Goal: Task Accomplishment & Management: Manage account settings

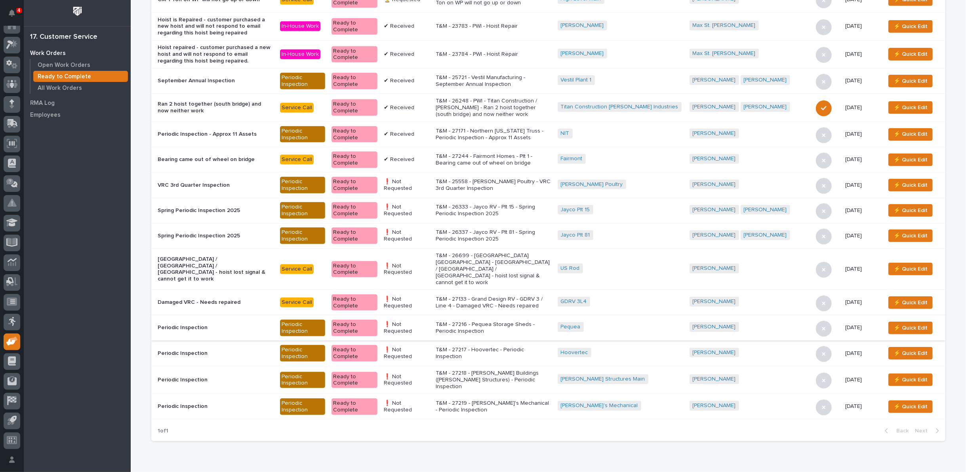
scroll to position [387, 0]
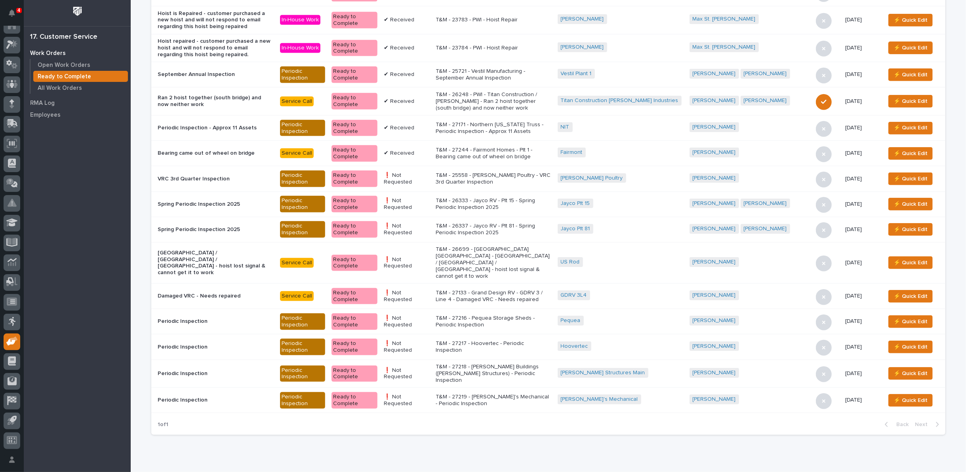
click at [506, 394] on p "T&M - 27219 - [PERSON_NAME]'s Mechanical - Periodic Inspection" at bounding box center [494, 400] width 116 height 13
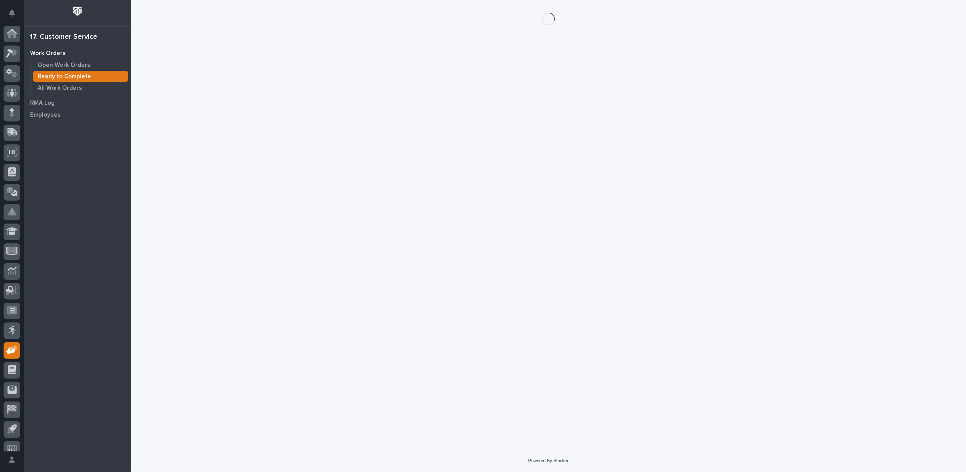
scroll to position [9, 0]
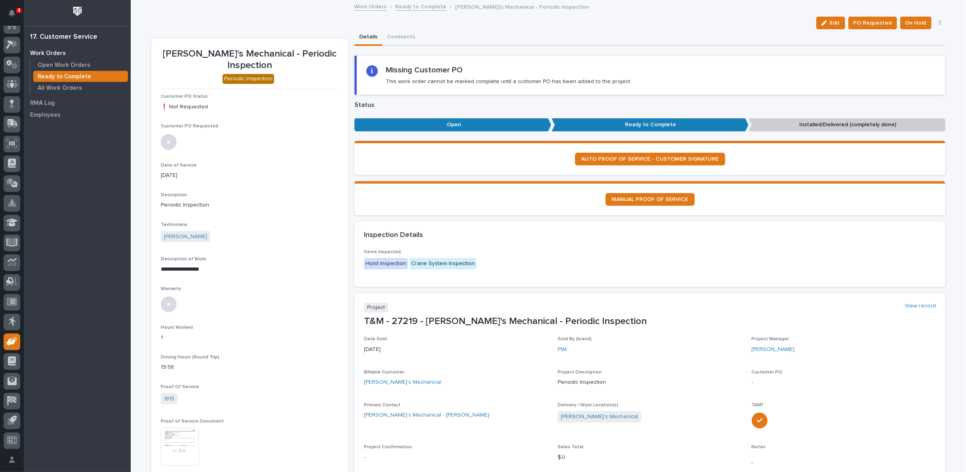
click at [934, 23] on button "button" at bounding box center [939, 23] width 11 height 6
click at [922, 51] on span "Regenerate PDF" at bounding box center [915, 52] width 42 height 10
click at [178, 334] on img at bounding box center [180, 353] width 38 height 38
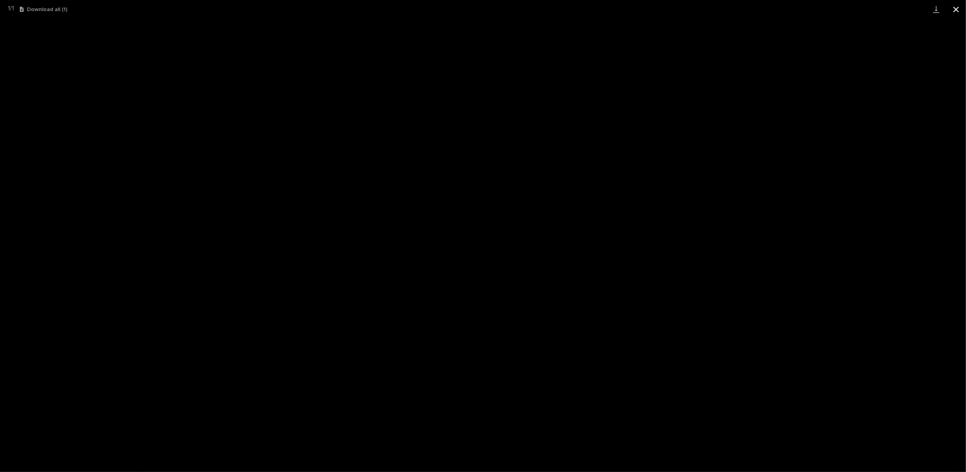
click at [957, 8] on button "Close gallery" at bounding box center [956, 9] width 20 height 19
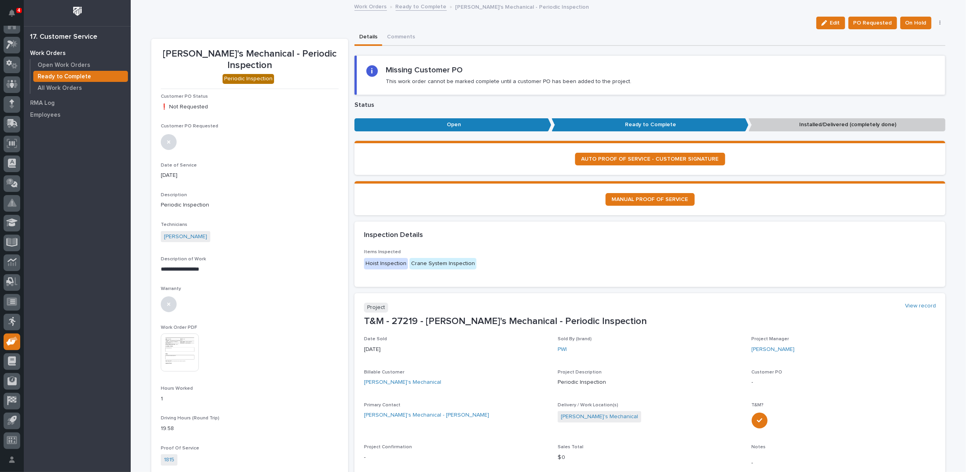
click at [415, 6] on link "Ready to Complete" at bounding box center [421, 6] width 51 height 9
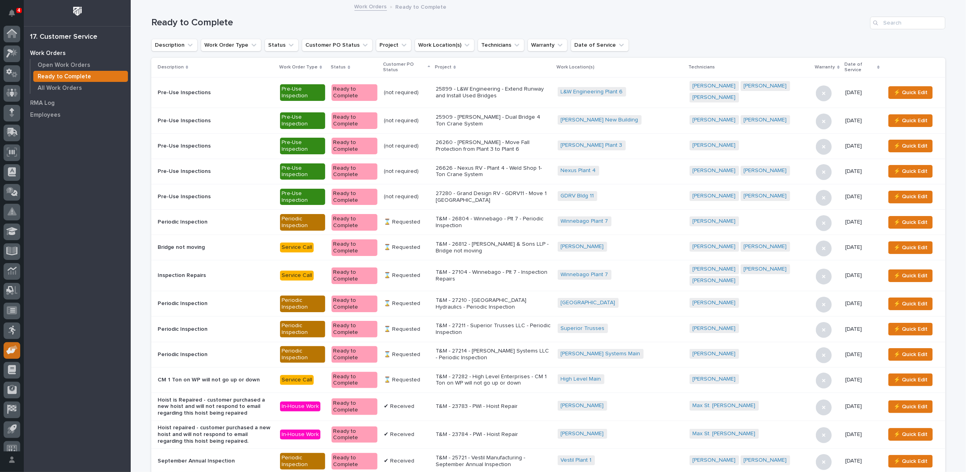
scroll to position [9, 0]
click at [880, 23] on input "Search" at bounding box center [907, 23] width 75 height 13
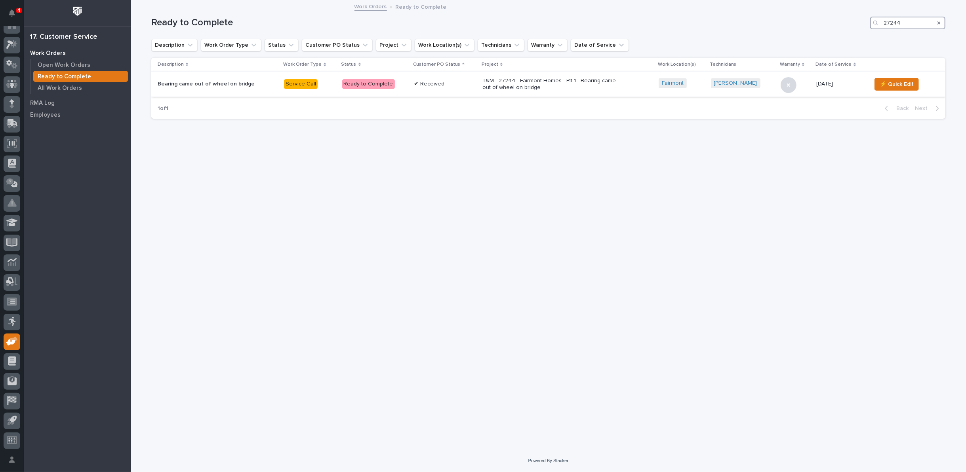
type input "27244"
click at [525, 87] on p "T&M - 27244 - Fairmont Homes - Plt 1 - Bearing came out of wheel on bridge" at bounding box center [551, 84] width 139 height 13
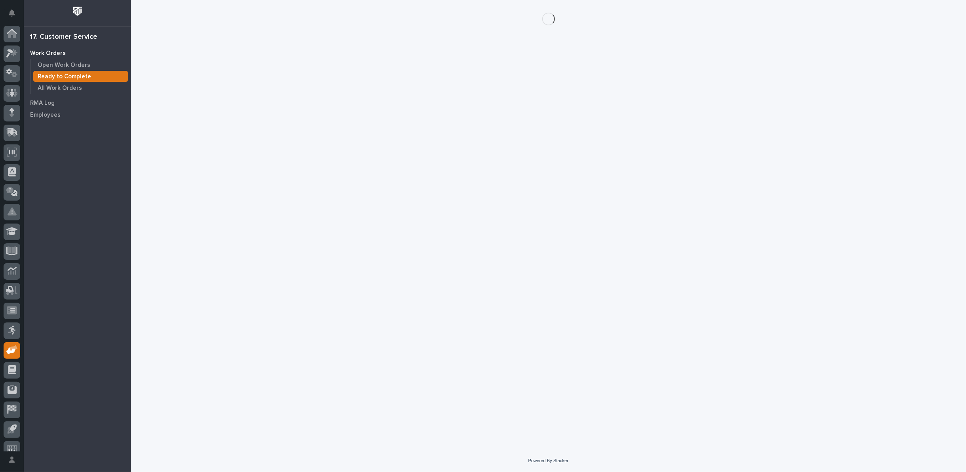
scroll to position [9, 0]
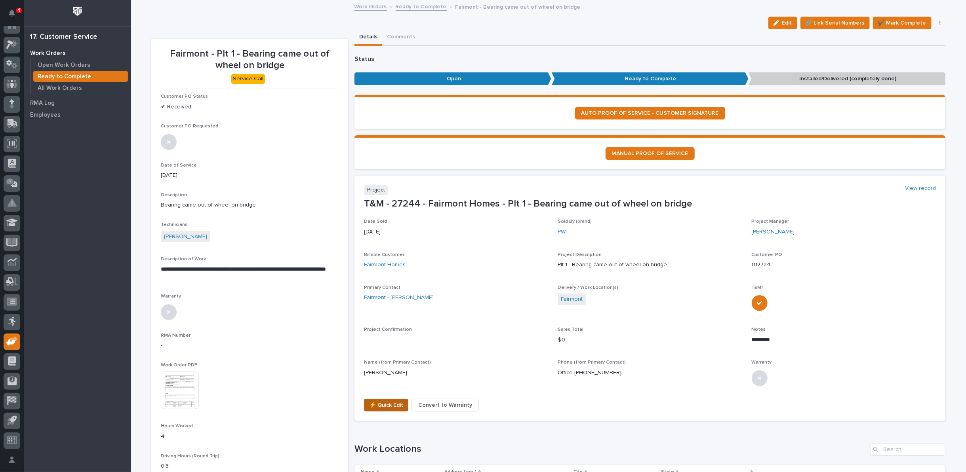
click at [382, 402] on span "⚡ Quick Edit" at bounding box center [386, 406] width 34 height 10
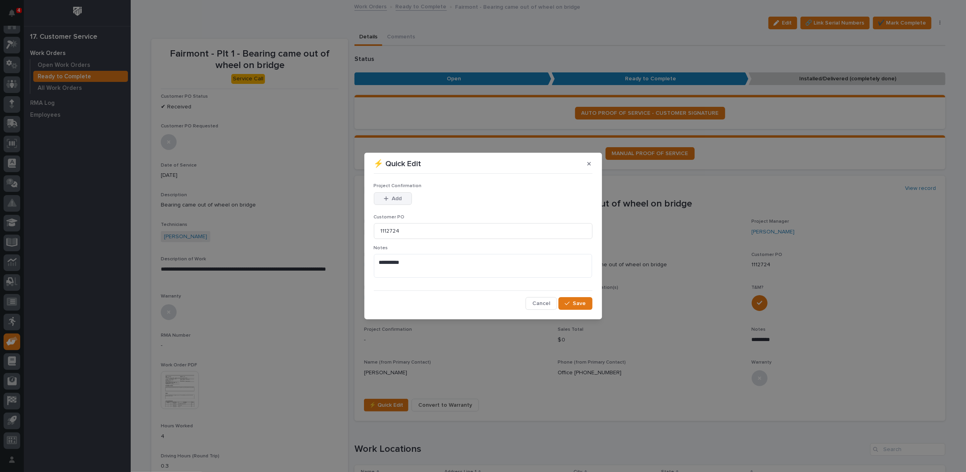
click at [392, 198] on span "Add" at bounding box center [397, 198] width 10 height 7
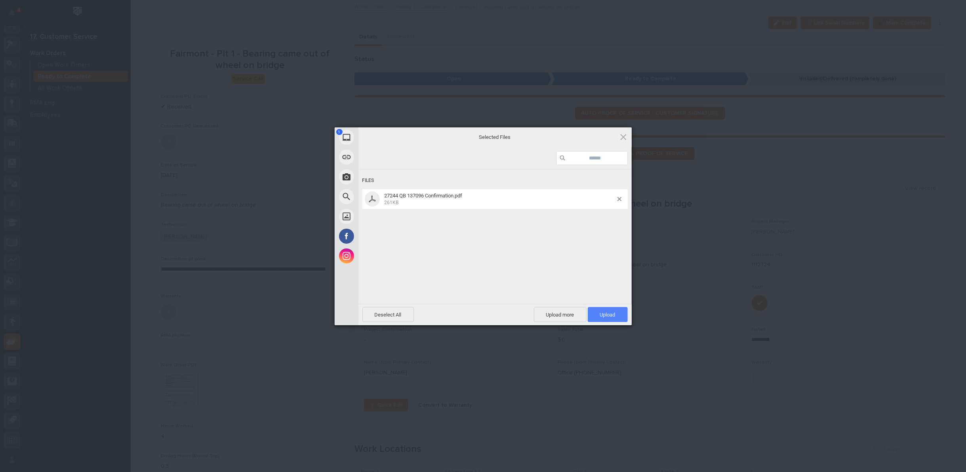
click at [599, 310] on span "Upload 1" at bounding box center [608, 314] width 40 height 15
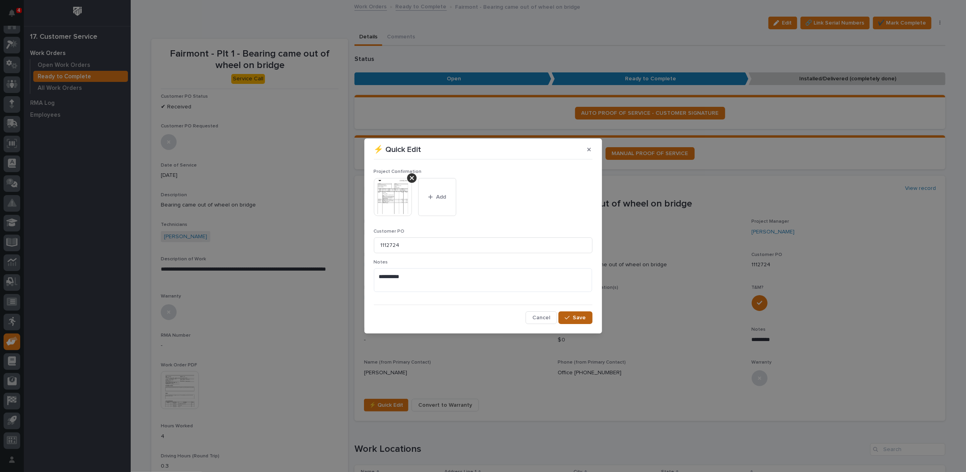
click at [576, 318] on span "Save" at bounding box center [579, 317] width 13 height 7
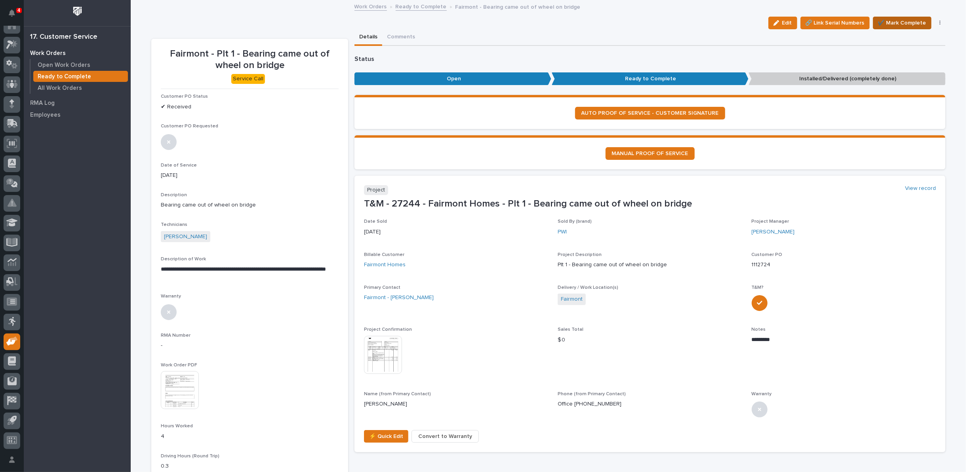
click at [888, 23] on span "✔️ Mark Complete" at bounding box center [902, 23] width 48 height 10
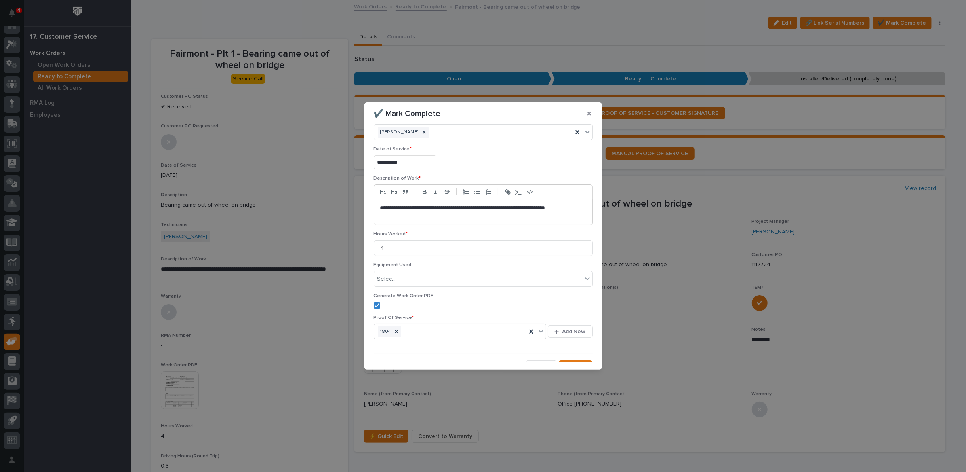
scroll to position [27, 0]
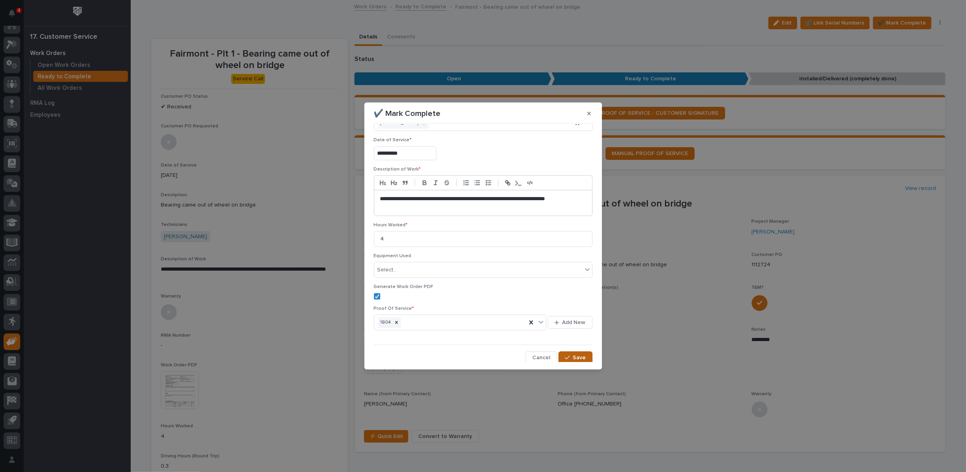
click at [573, 354] on span "Save" at bounding box center [579, 357] width 13 height 7
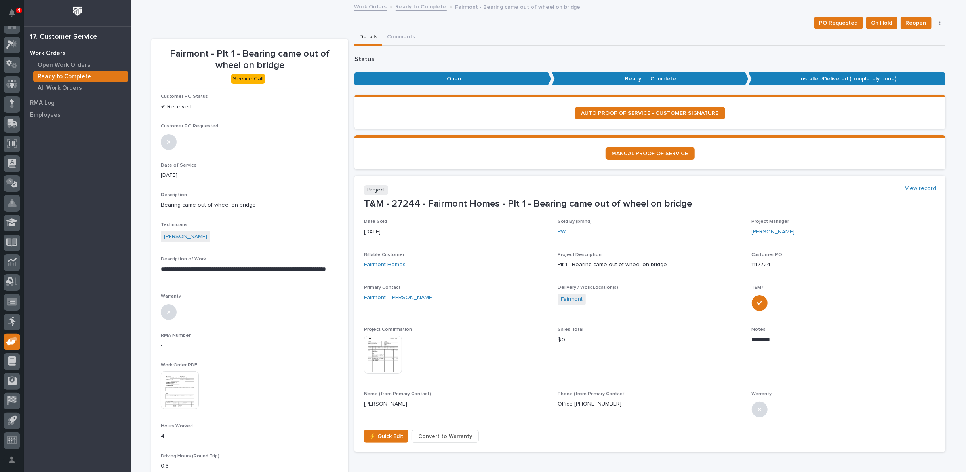
click at [413, 6] on link "Ready to Complete" at bounding box center [421, 6] width 51 height 9
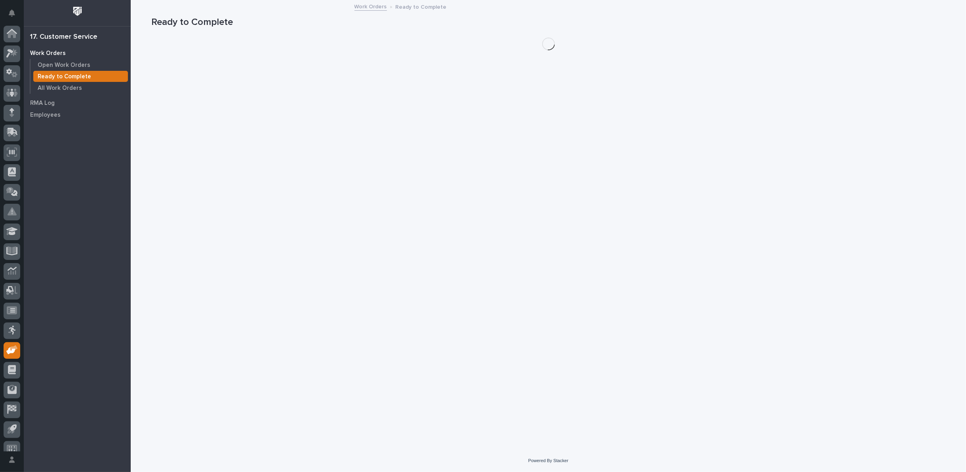
scroll to position [9, 0]
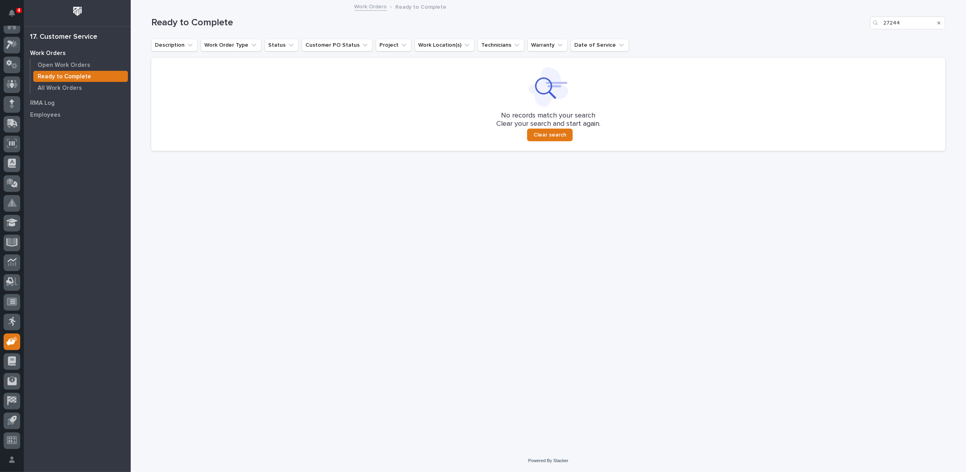
click at [938, 21] on icon "Search" at bounding box center [938, 23] width 3 height 5
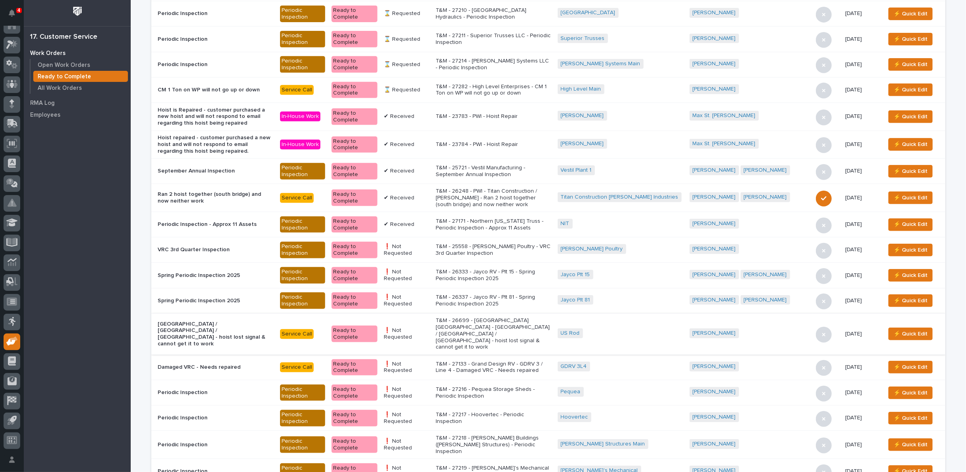
scroll to position [308, 0]
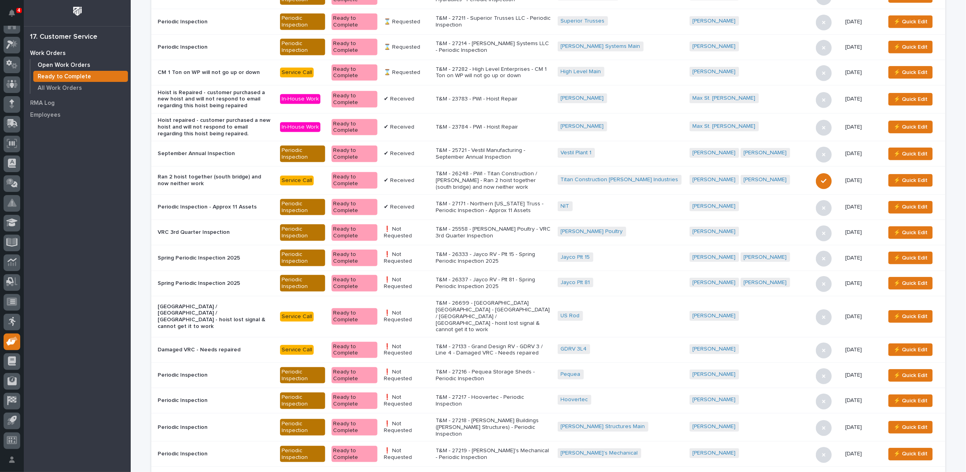
click at [80, 62] on p "Open Work Orders" at bounding box center [64, 65] width 53 height 7
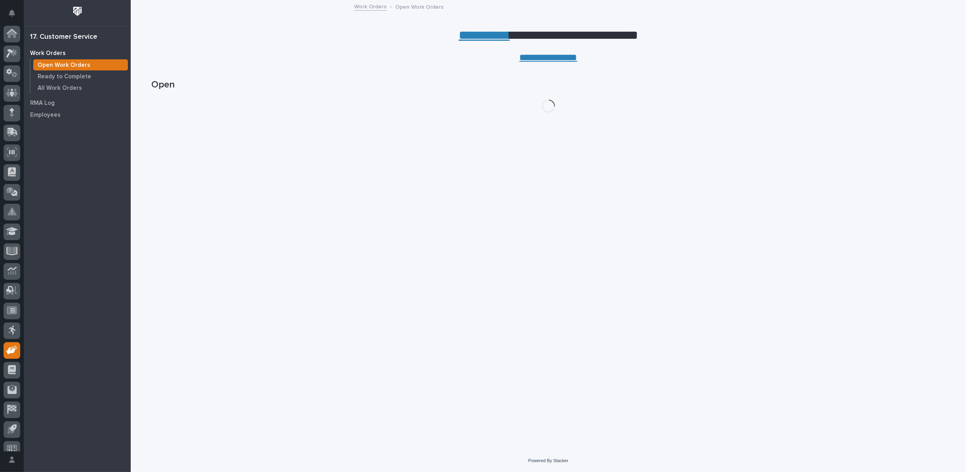
scroll to position [9, 0]
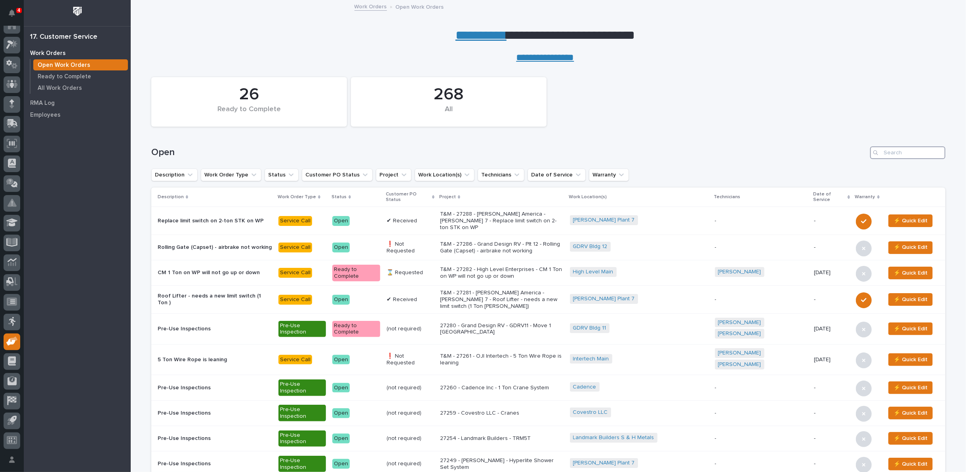
click at [889, 152] on input "Search" at bounding box center [907, 152] width 75 height 13
type input "27181"
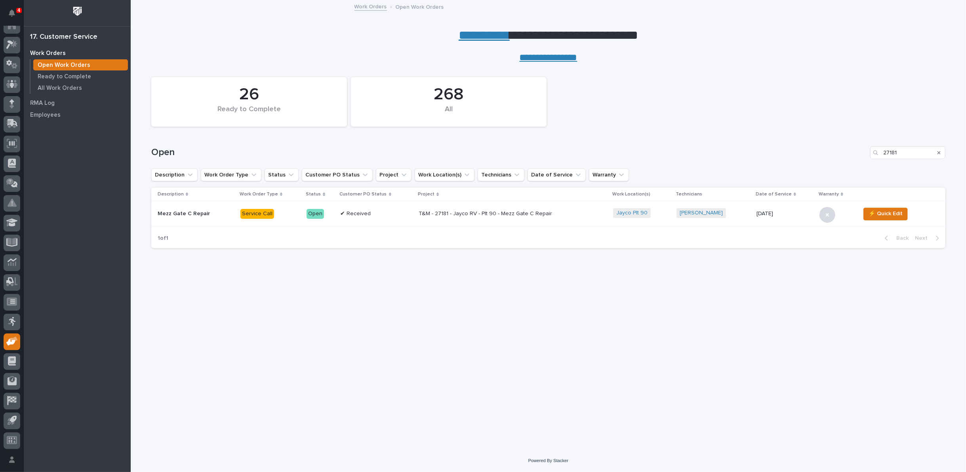
click at [456, 213] on p "T&M - 27181 - Jayco RV - Plt 90 - Mezz Gate C Repair" at bounding box center [487, 214] width 139 height 7
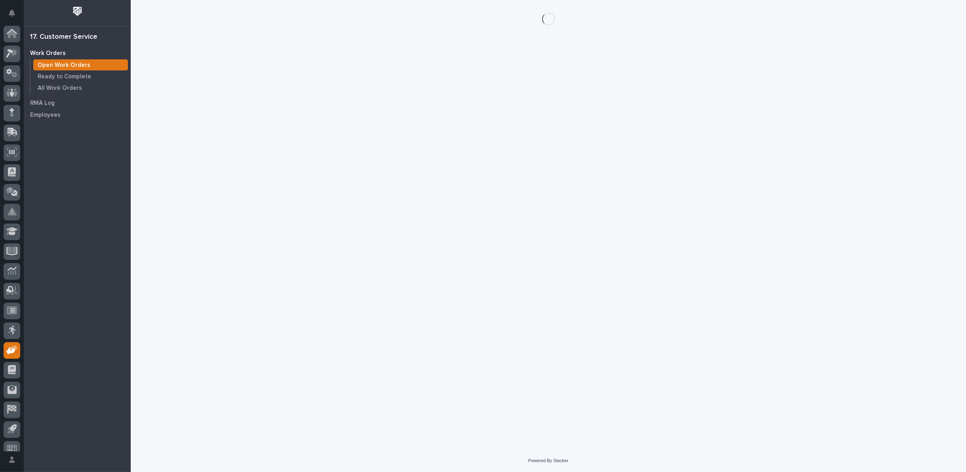
scroll to position [9, 0]
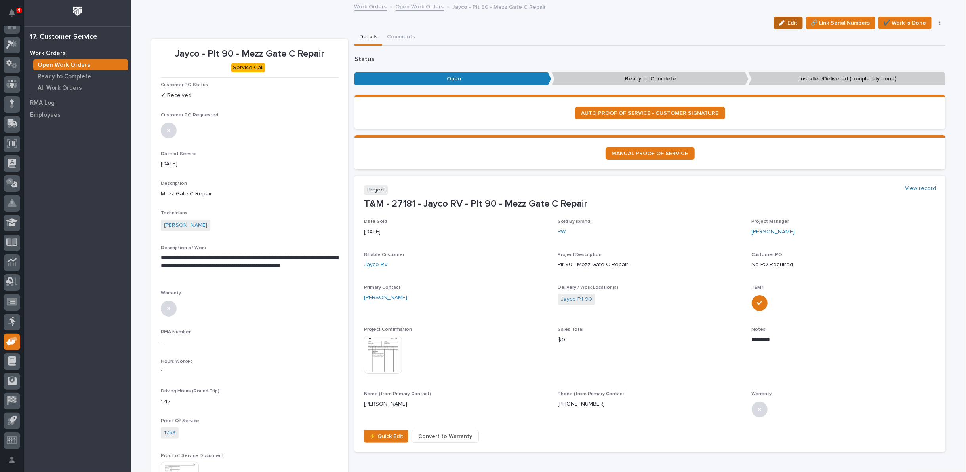
click at [781, 21] on icon "button" at bounding box center [782, 23] width 6 height 6
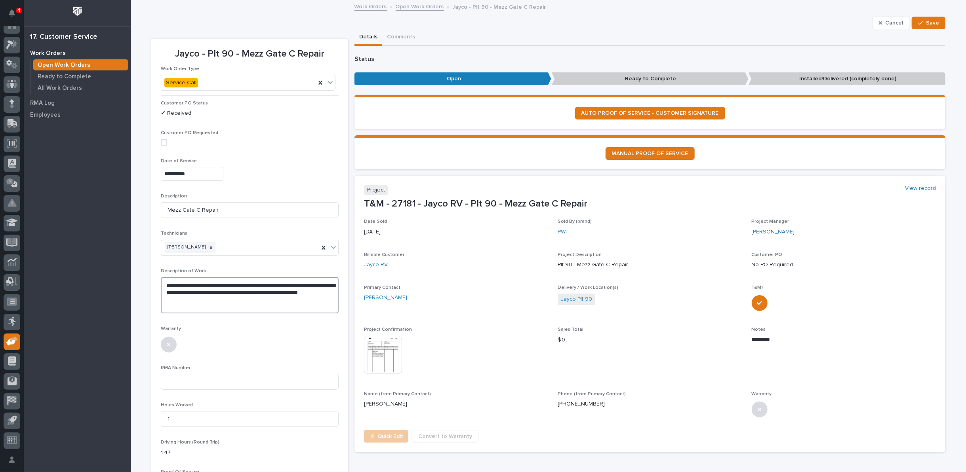
click at [162, 282] on textarea "**********" at bounding box center [250, 295] width 178 height 36
click at [239, 296] on textarea "**********" at bounding box center [250, 295] width 178 height 36
paste textarea "**********"
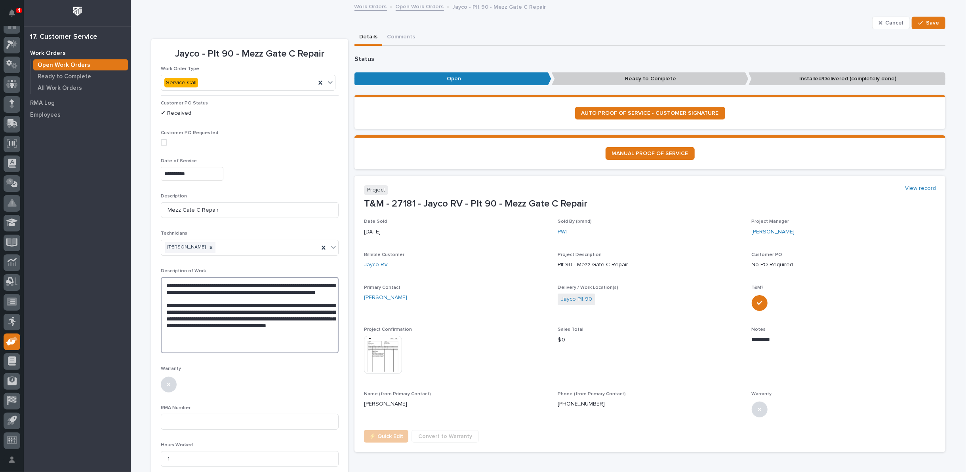
paste textarea "**********"
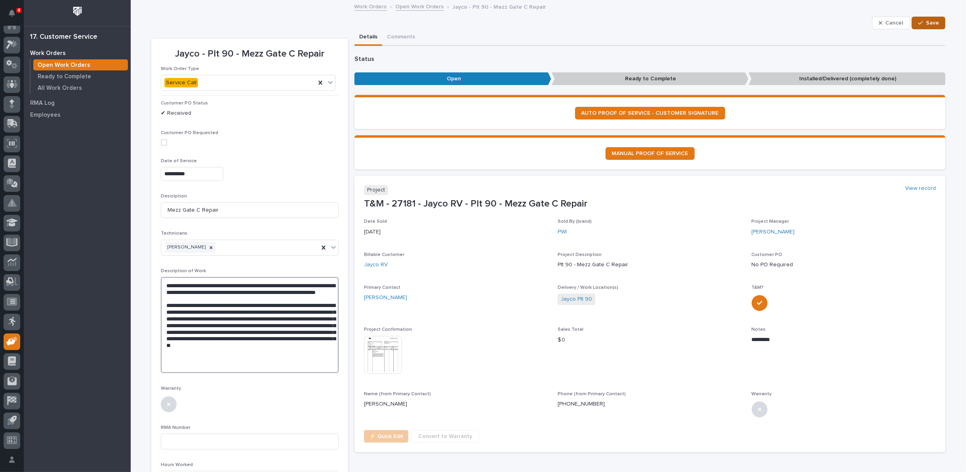
type textarea "**********"
click at [926, 20] on span "Save" at bounding box center [932, 22] width 13 height 7
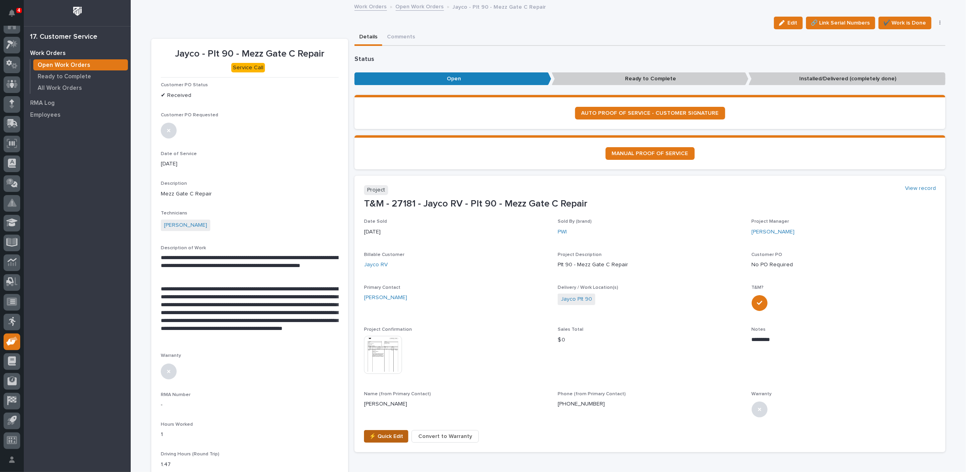
click at [378, 434] on span "⚡ Quick Edit" at bounding box center [386, 437] width 34 height 10
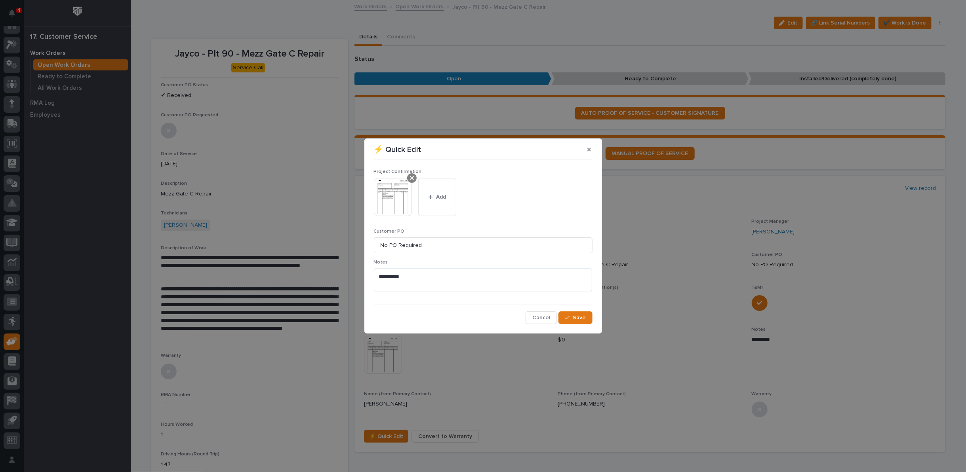
click at [410, 179] on icon at bounding box center [412, 178] width 4 height 4
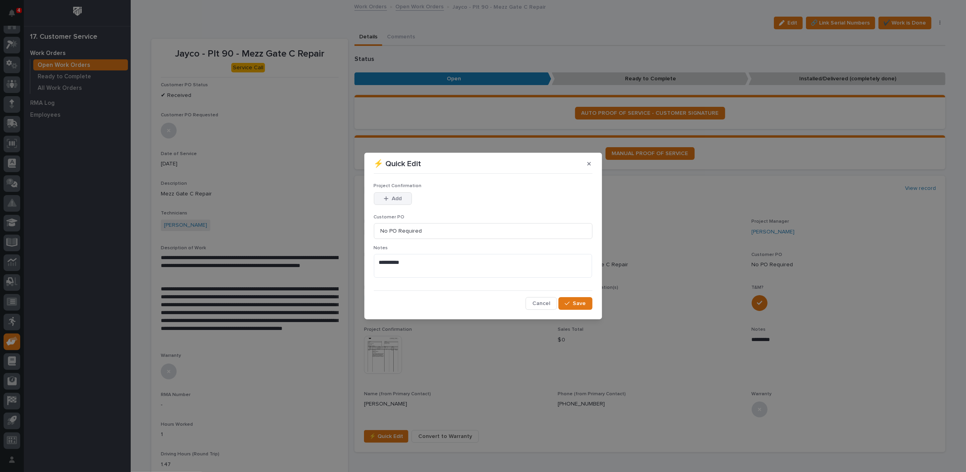
click at [400, 199] on span "Add" at bounding box center [397, 198] width 10 height 7
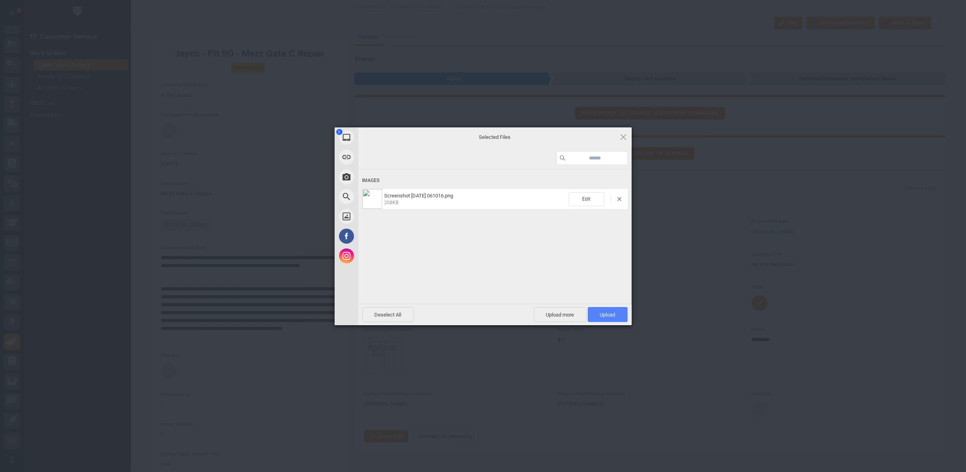
click at [597, 317] on span "Upload 1" at bounding box center [608, 314] width 40 height 15
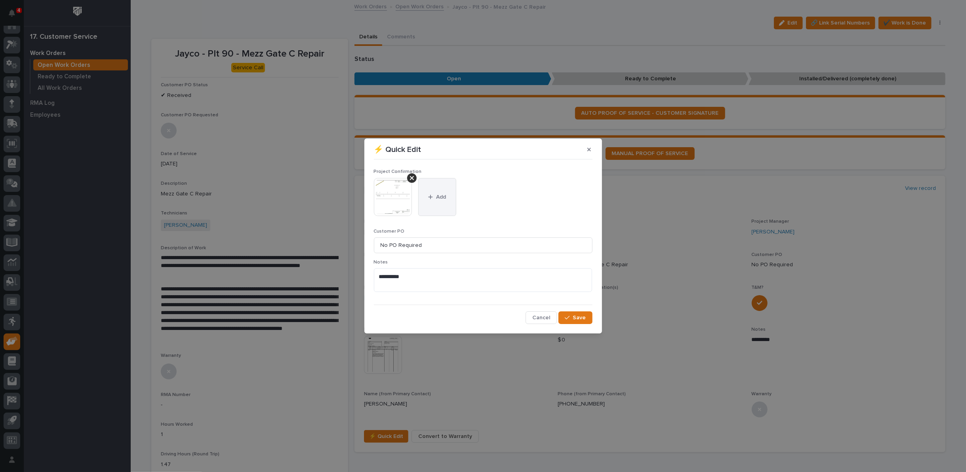
click at [439, 197] on span "Add" at bounding box center [441, 197] width 10 height 7
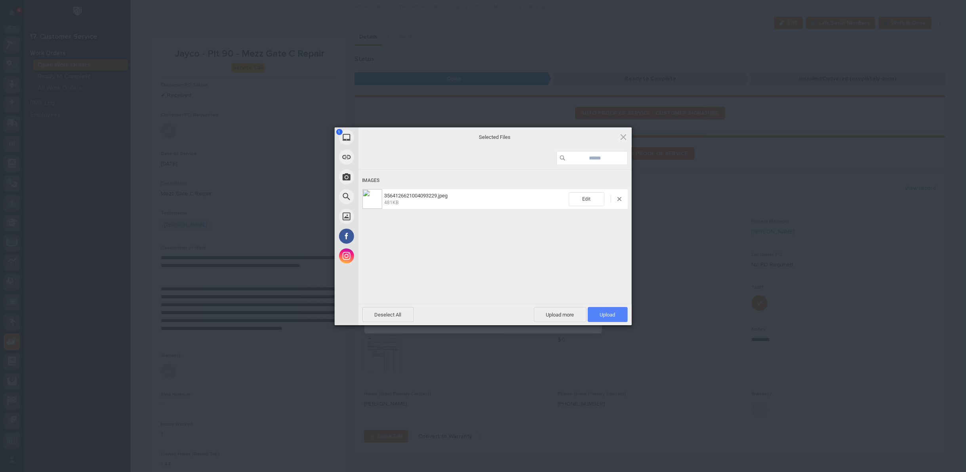
click at [607, 313] on span "Upload 1" at bounding box center [607, 315] width 15 height 6
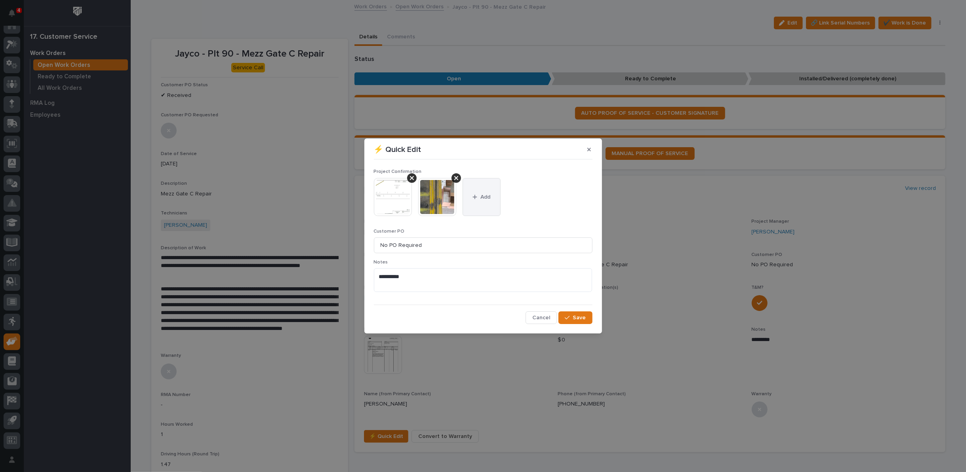
click at [481, 196] on span "Add" at bounding box center [485, 197] width 10 height 7
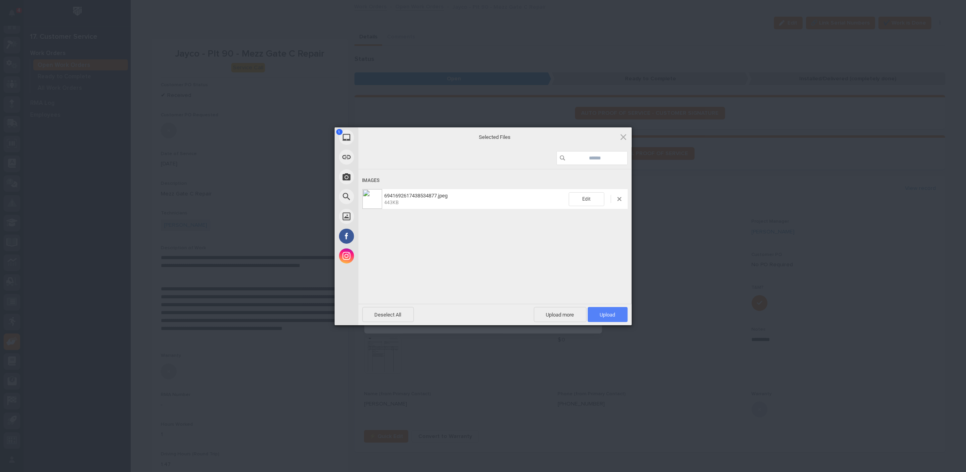
click at [601, 318] on span "Upload 1" at bounding box center [608, 314] width 40 height 15
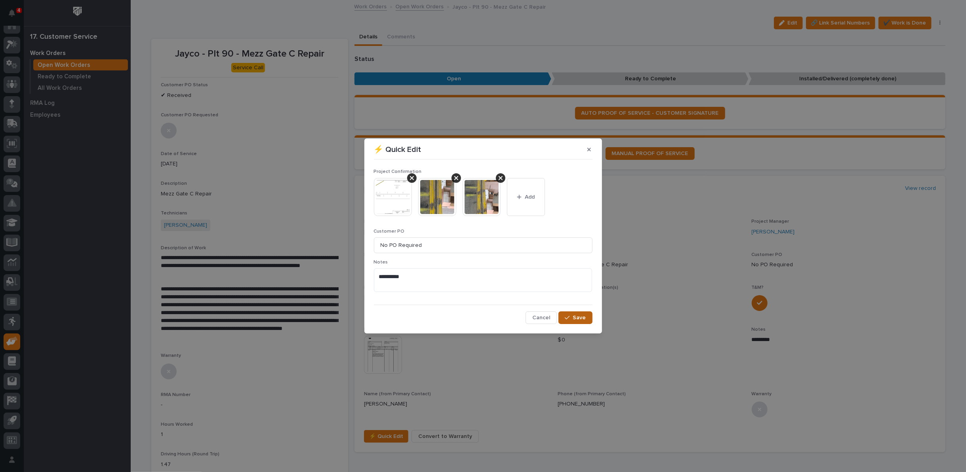
click at [576, 319] on span "Save" at bounding box center [579, 317] width 13 height 7
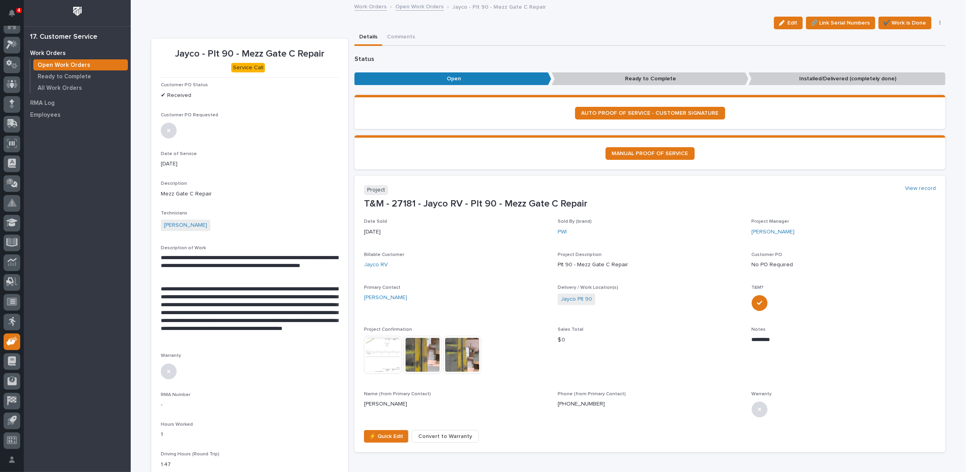
click at [321, 337] on p "**********" at bounding box center [250, 312] width 178 height 55
click at [787, 22] on span "Edit" at bounding box center [792, 22] width 10 height 7
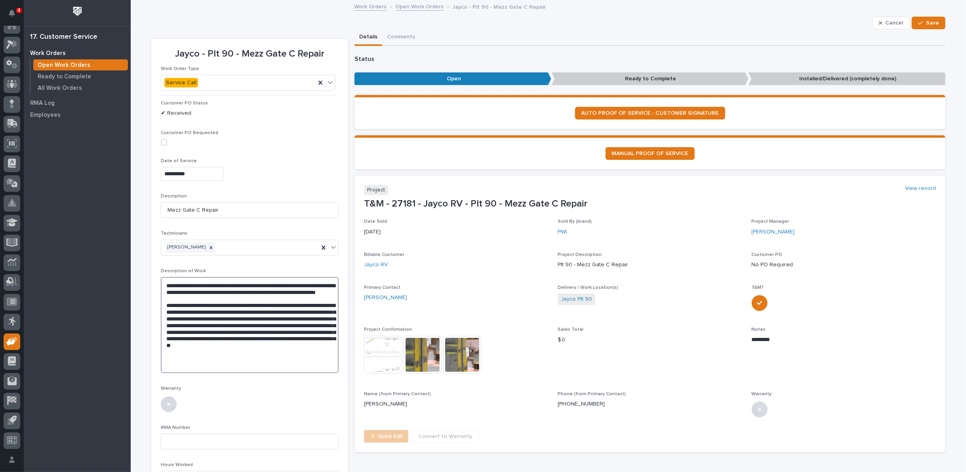
click at [215, 358] on textarea "**********" at bounding box center [250, 325] width 178 height 96
click at [267, 357] on textarea "**********" at bounding box center [250, 325] width 178 height 96
paste textarea "**********"
click at [187, 310] on textarea "**********" at bounding box center [250, 332] width 178 height 110
click at [246, 311] on textarea "**********" at bounding box center [250, 332] width 178 height 110
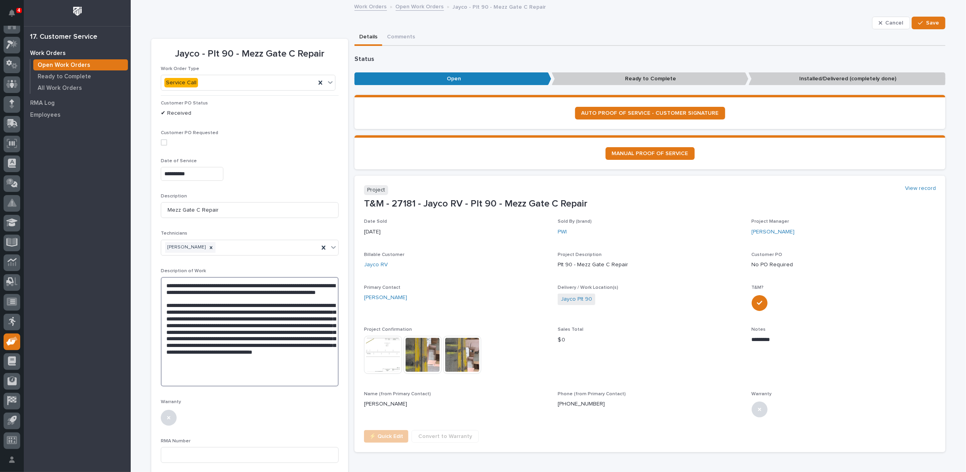
click at [244, 310] on textarea "**********" at bounding box center [250, 332] width 178 height 110
click at [291, 326] on textarea "**********" at bounding box center [250, 332] width 178 height 110
type textarea "**********"
click at [921, 24] on div "button" at bounding box center [922, 23] width 8 height 6
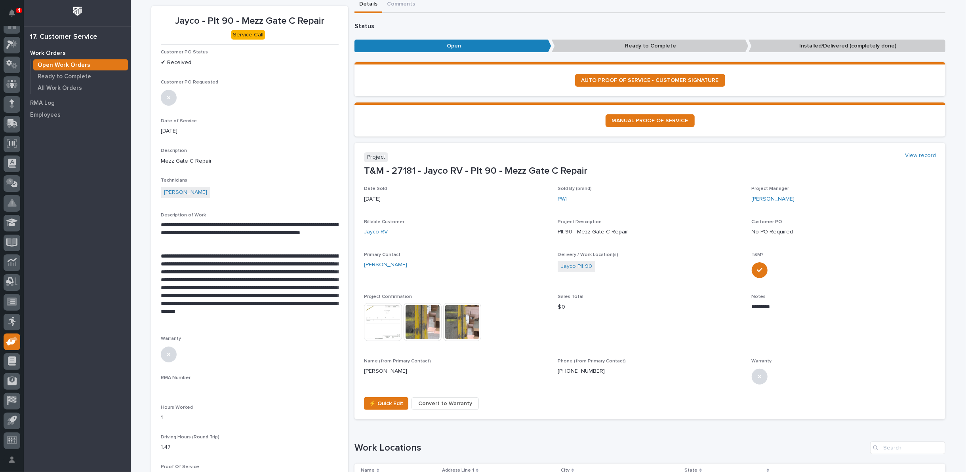
scroll to position [88, 0]
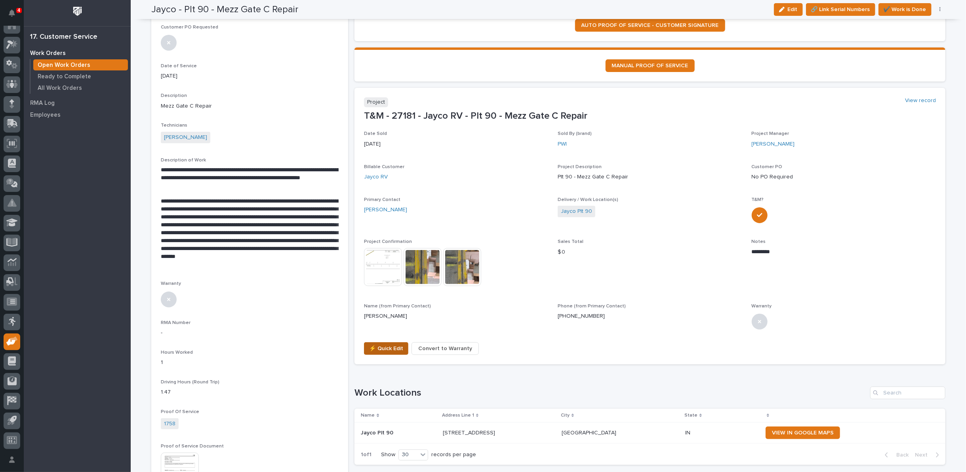
click at [376, 346] on span "⚡ Quick Edit" at bounding box center [386, 349] width 34 height 10
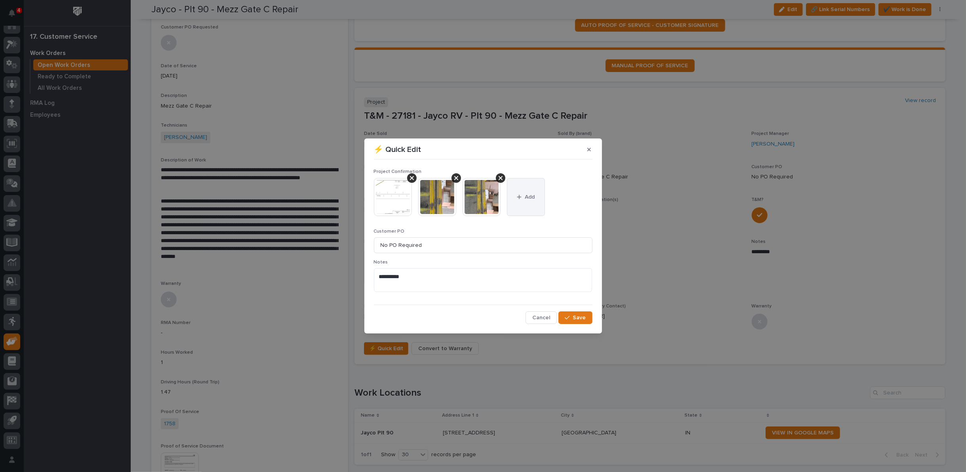
click at [525, 197] on span "Add" at bounding box center [530, 197] width 10 height 7
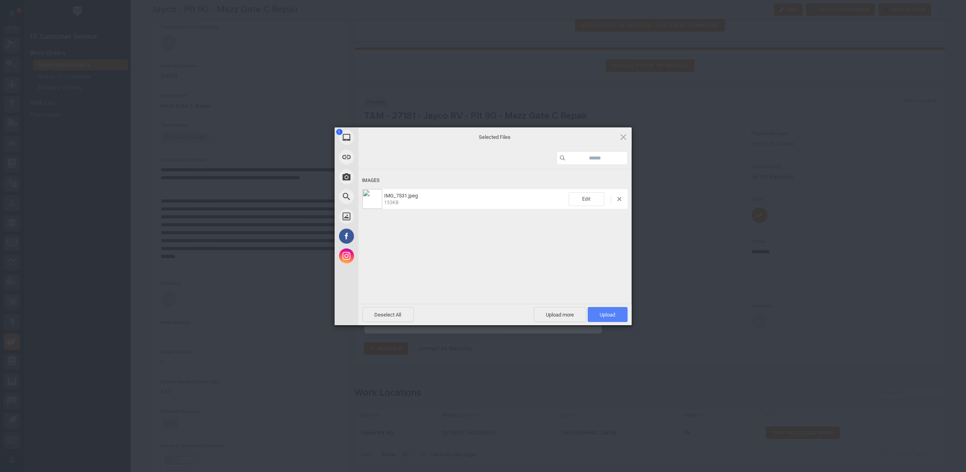
click at [614, 315] on span "Upload 1" at bounding box center [607, 315] width 15 height 6
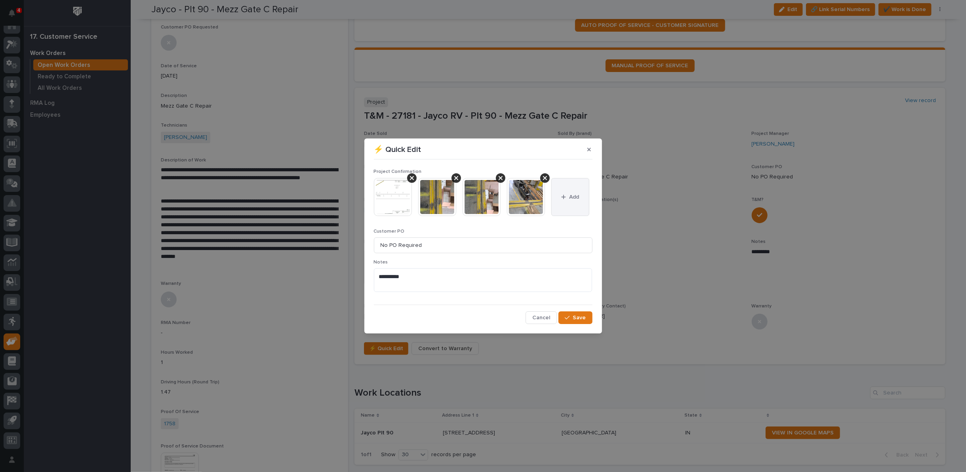
click at [572, 190] on button "Add" at bounding box center [570, 197] width 38 height 38
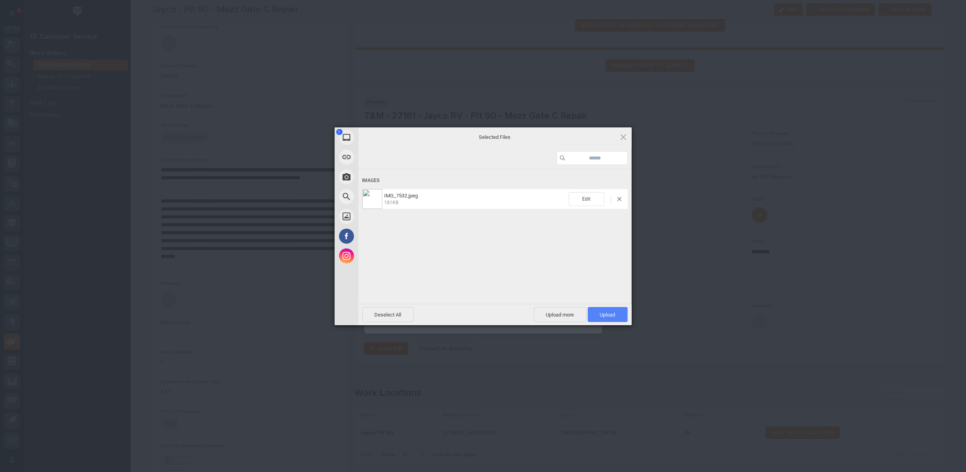
click at [608, 313] on span "Upload 1" at bounding box center [607, 315] width 15 height 6
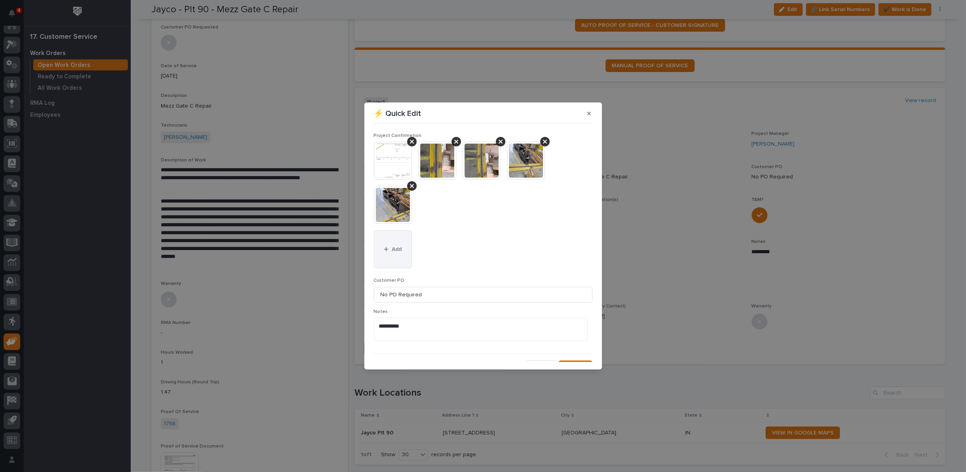
click at [381, 251] on button "Add" at bounding box center [393, 249] width 38 height 38
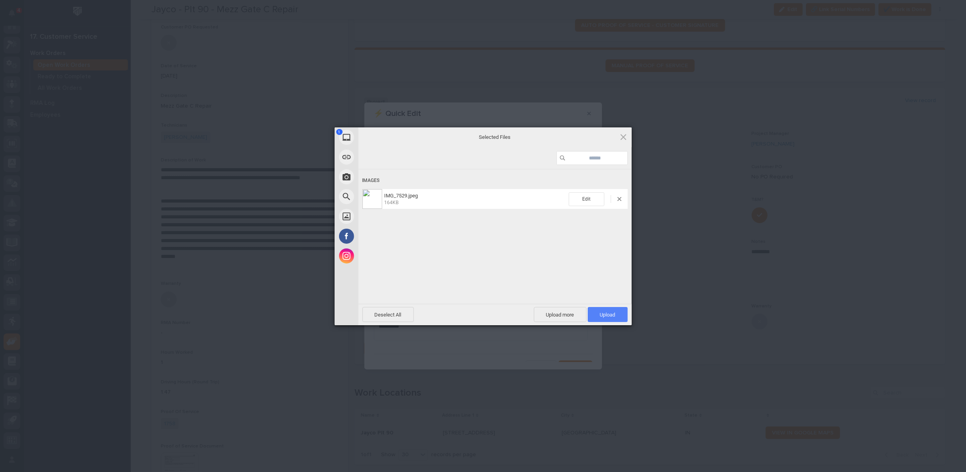
click at [603, 318] on span "Upload 1" at bounding box center [607, 315] width 15 height 6
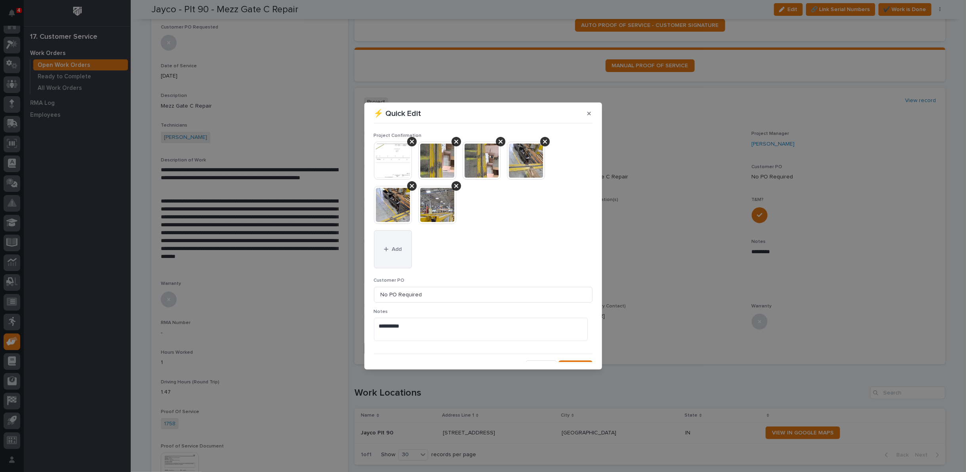
drag, startPoint x: 389, startPoint y: 249, endPoint x: 400, endPoint y: 242, distance: 12.8
click at [389, 248] on div "button" at bounding box center [388, 250] width 8 height 6
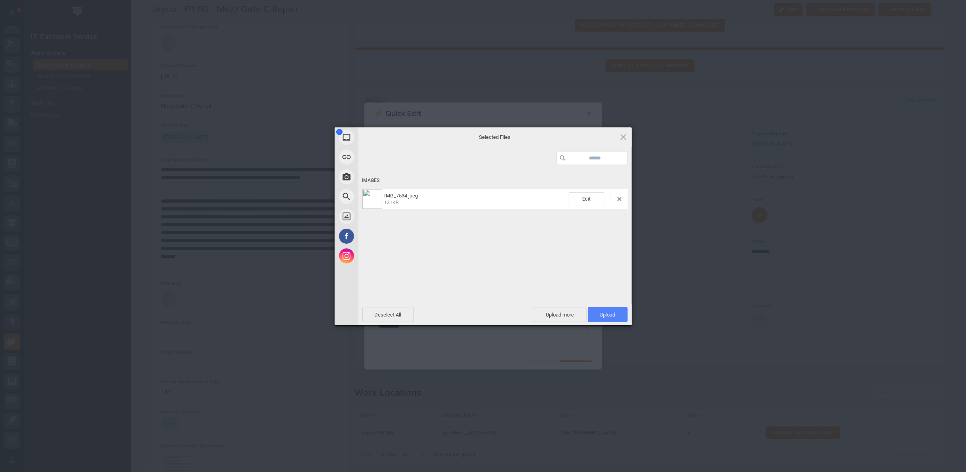
click at [600, 315] on span "Upload 1" at bounding box center [607, 315] width 15 height 6
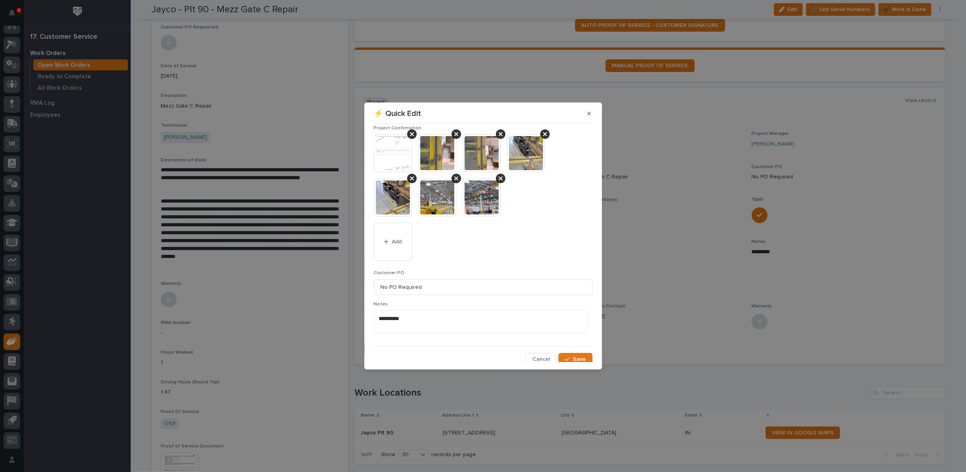
scroll to position [11, 0]
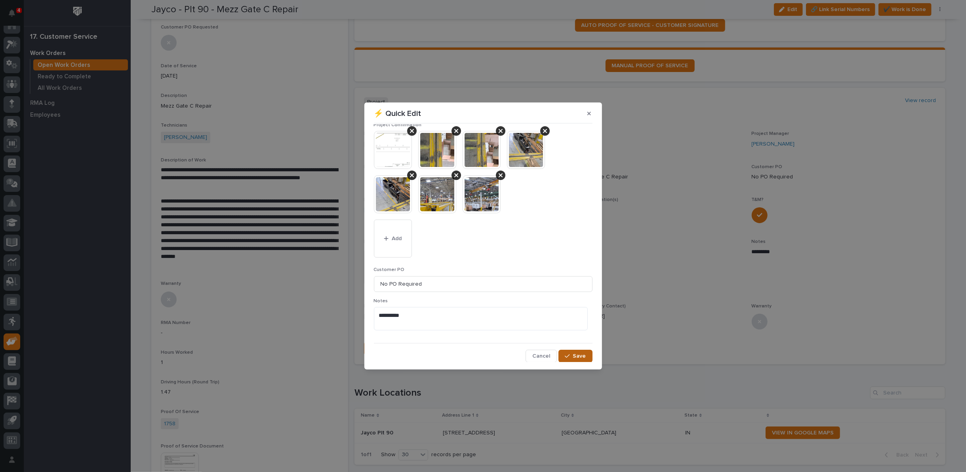
click at [573, 354] on span "Save" at bounding box center [579, 356] width 13 height 7
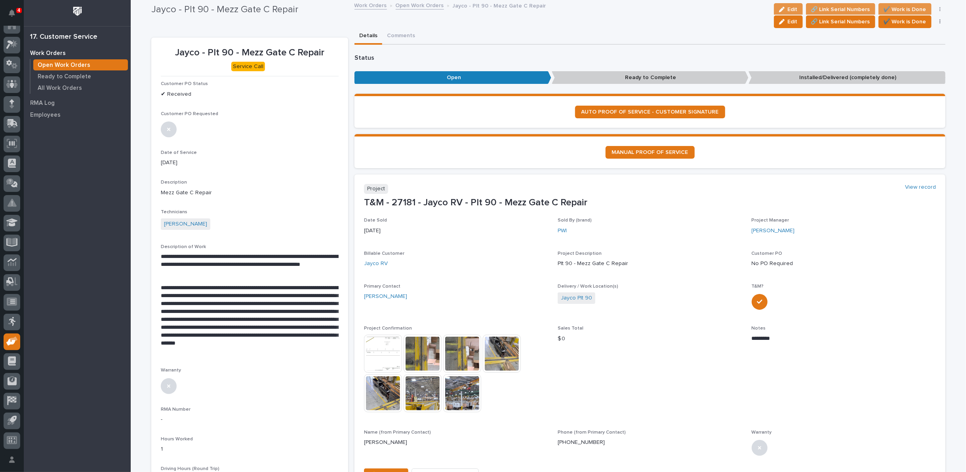
scroll to position [0, 0]
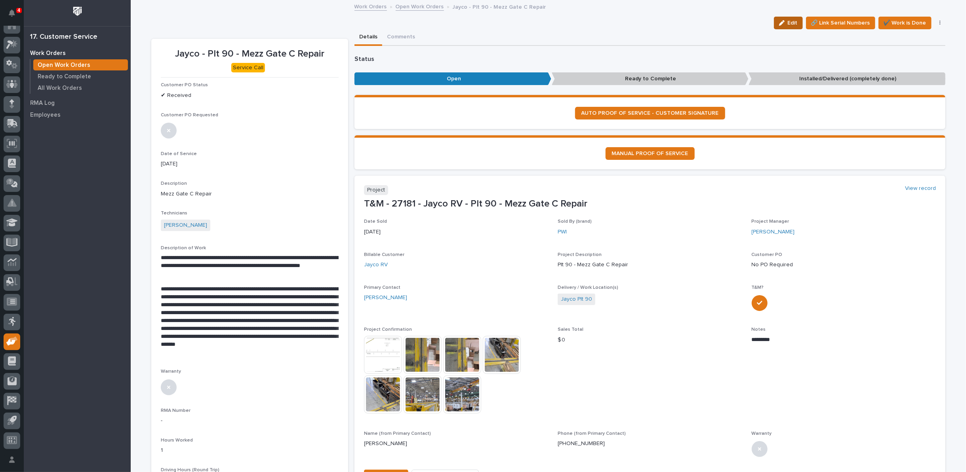
click at [782, 20] on icon "button" at bounding box center [782, 23] width 6 height 6
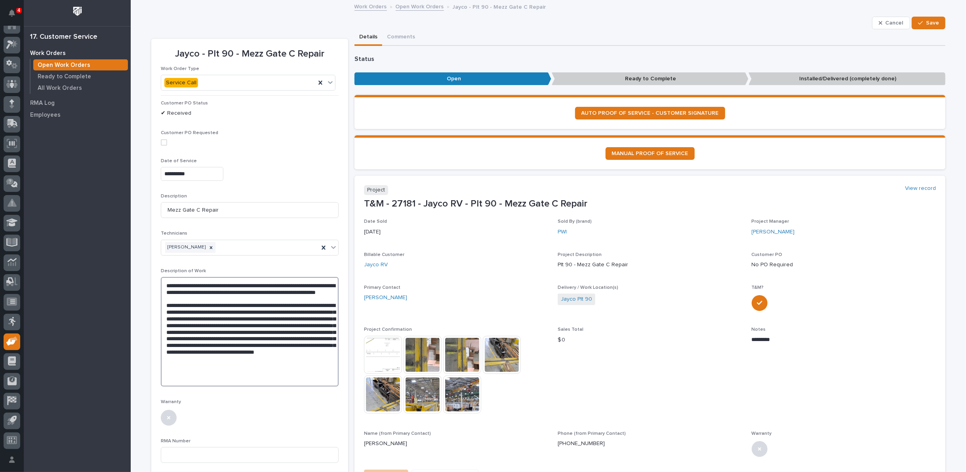
click at [249, 368] on textarea "**********" at bounding box center [250, 332] width 178 height 110
type textarea "**********"
click at [922, 23] on div "button" at bounding box center [922, 23] width 8 height 6
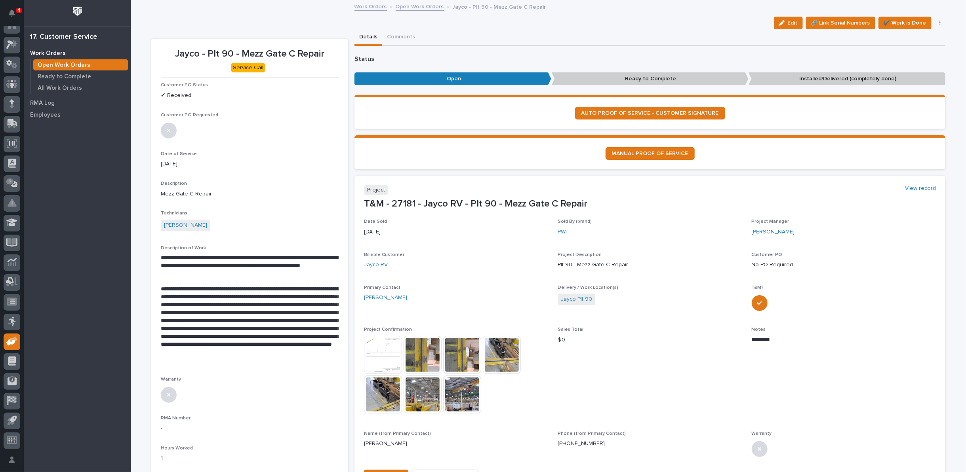
click at [410, 4] on link "Open Work Orders" at bounding box center [420, 6] width 48 height 9
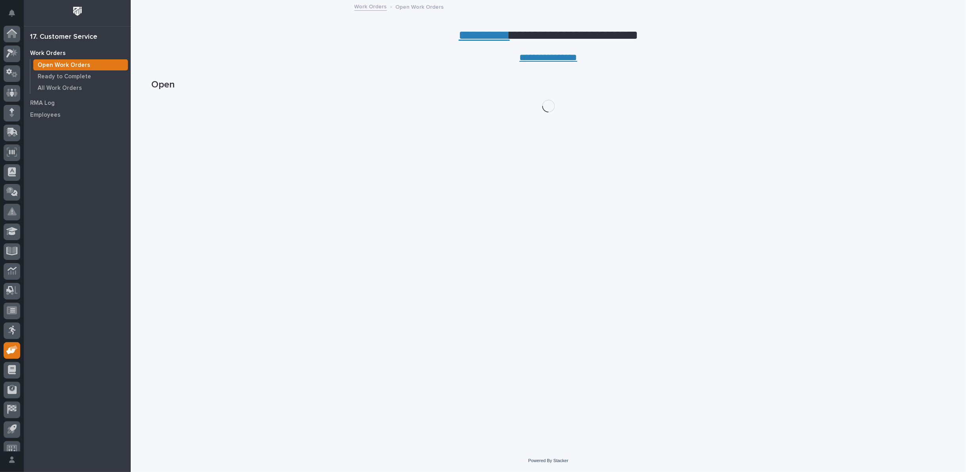
scroll to position [9, 0]
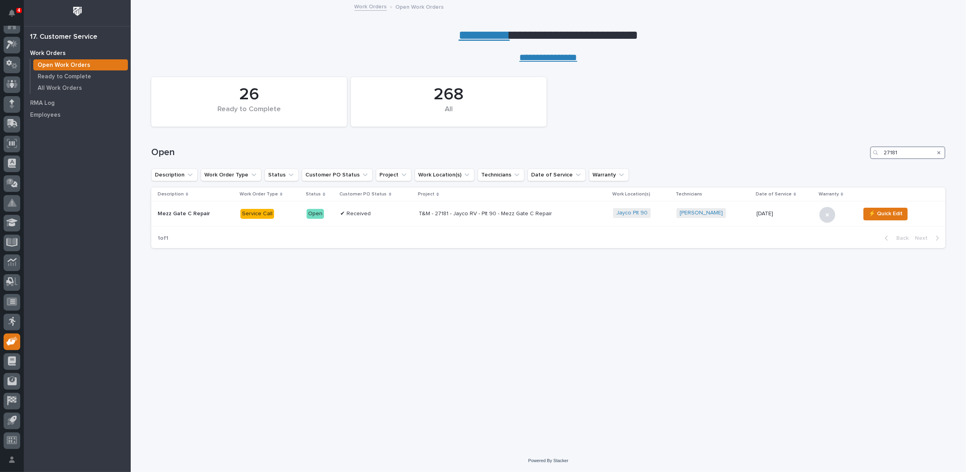
drag, startPoint x: 900, startPoint y: 151, endPoint x: 814, endPoint y: 161, distance: 87.3
click at [815, 161] on div "Open 27181" at bounding box center [548, 150] width 794 height 38
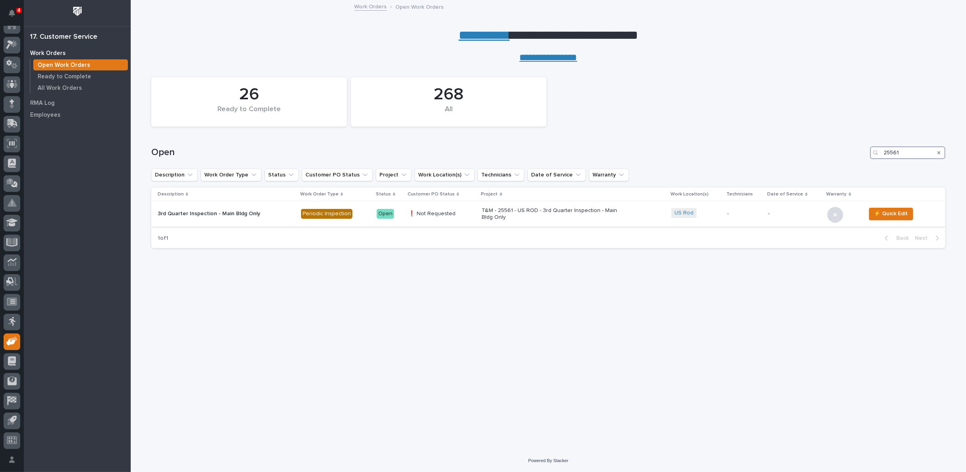
type input "25561"
click at [498, 212] on p "T&M - 25561 - US ROD - 3rd Quarter Inspection - Main Bldg Only" at bounding box center [551, 213] width 139 height 13
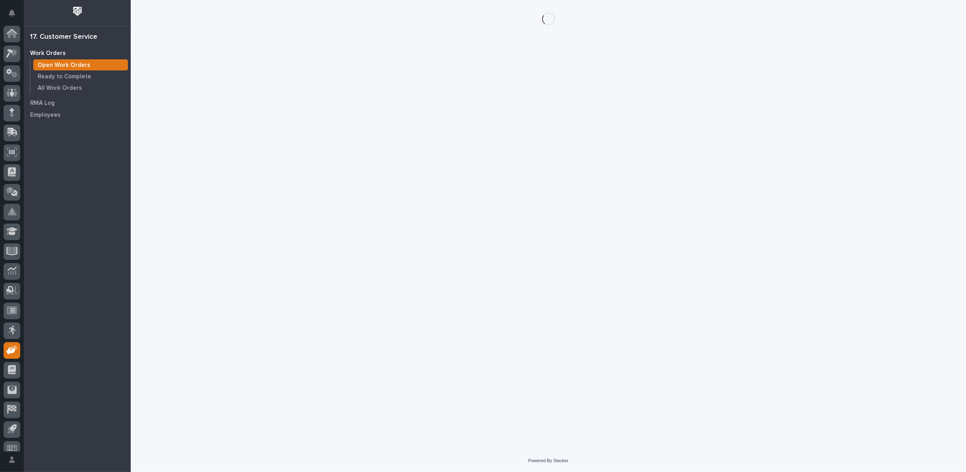
scroll to position [9, 0]
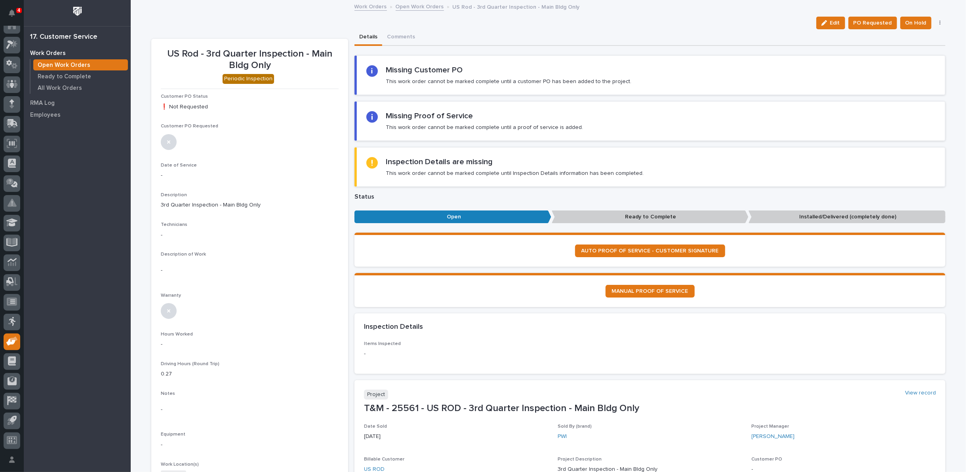
click at [939, 22] on icon "button" at bounding box center [939, 23] width 1 height 5
click at [903, 50] on span "Cancel" at bounding box center [903, 52] width 18 height 10
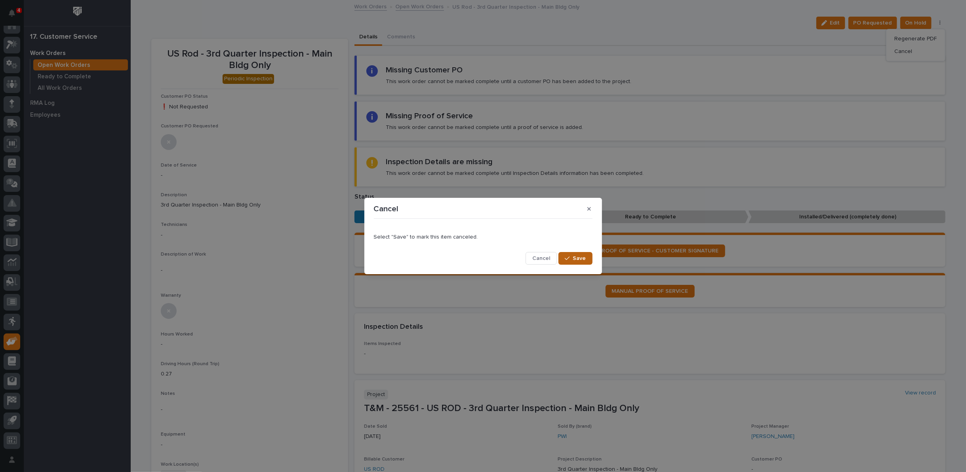
click at [571, 262] on button "Save" at bounding box center [575, 258] width 34 height 13
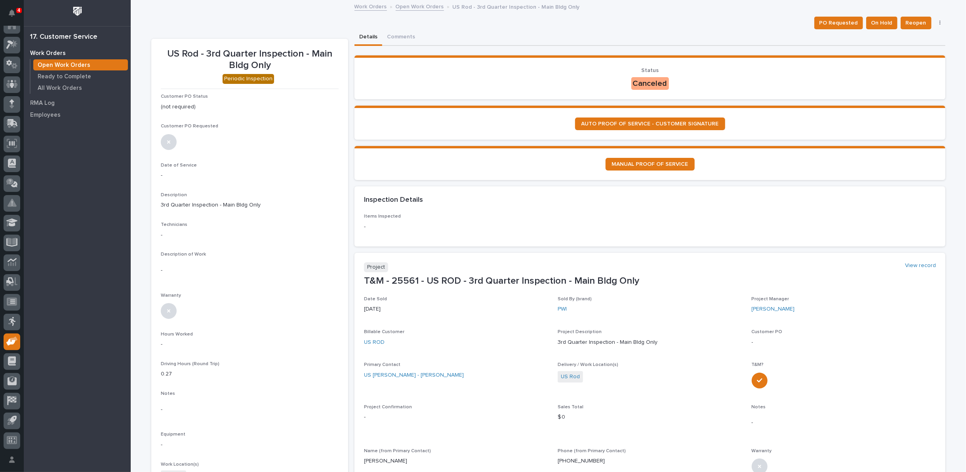
click at [412, 6] on link "Open Work Orders" at bounding box center [420, 6] width 48 height 9
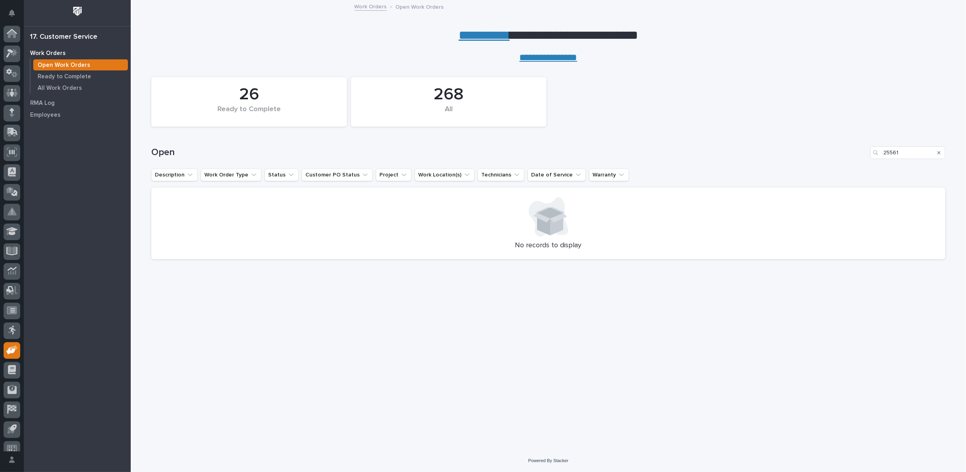
scroll to position [9, 0]
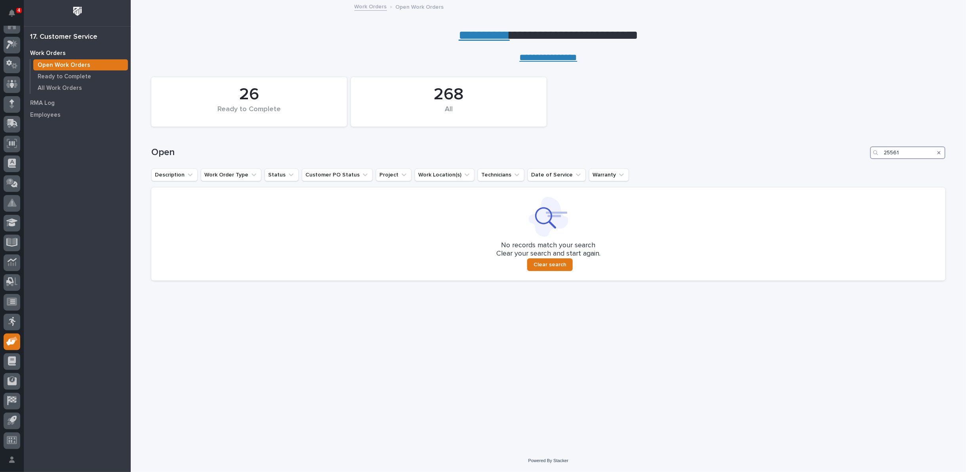
click at [902, 154] on input "25561" at bounding box center [907, 152] width 75 height 13
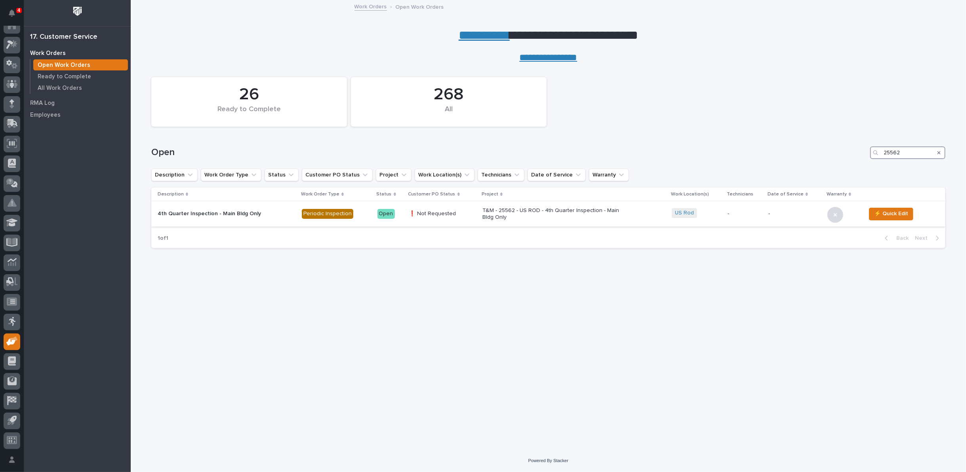
type input "25562"
click at [548, 211] on p "T&M - 25562 - US ROD - 4th Quarter Inspection - Main Bldg Only" at bounding box center [551, 213] width 139 height 13
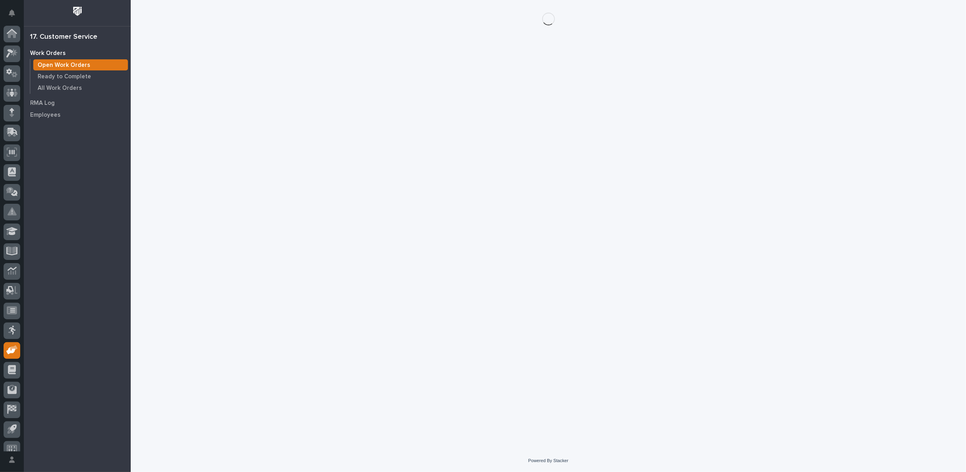
scroll to position [9, 0]
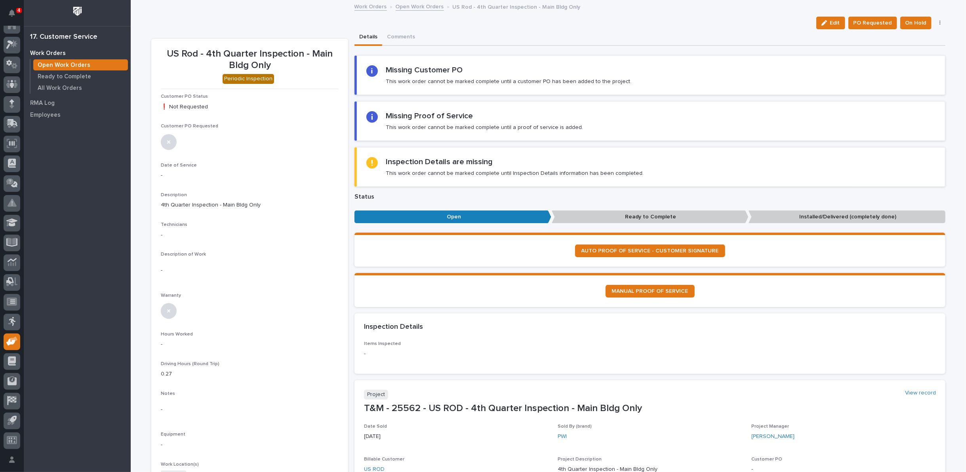
click at [938, 23] on button "button" at bounding box center [939, 23] width 11 height 6
click at [898, 53] on span "Cancel" at bounding box center [903, 52] width 18 height 10
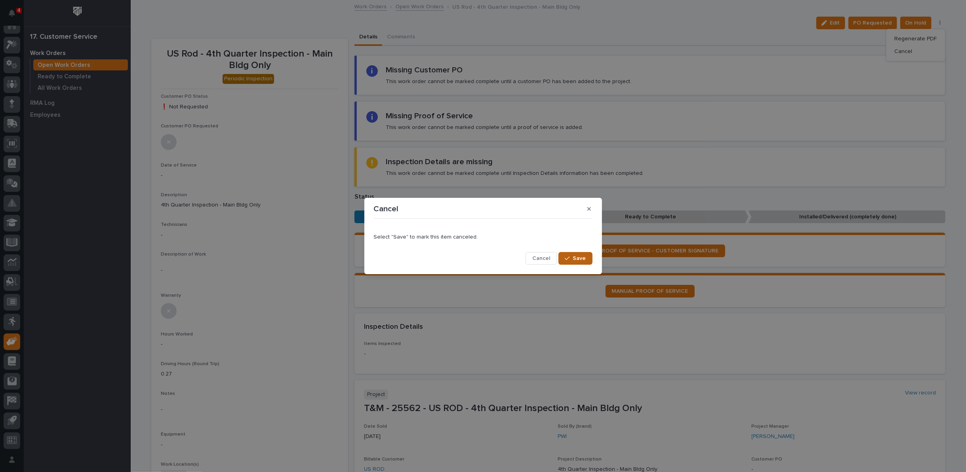
click at [574, 260] on span "Save" at bounding box center [579, 258] width 13 height 7
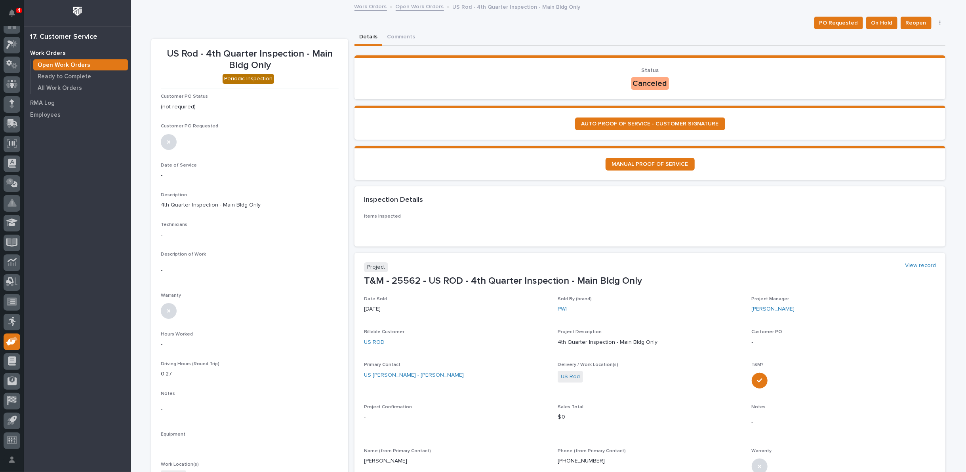
click at [402, 6] on link "Open Work Orders" at bounding box center [420, 6] width 48 height 9
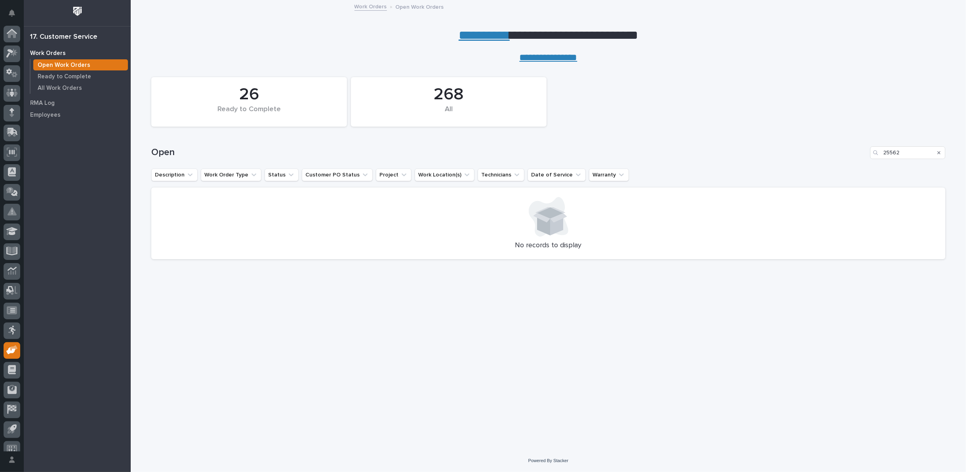
scroll to position [9, 0]
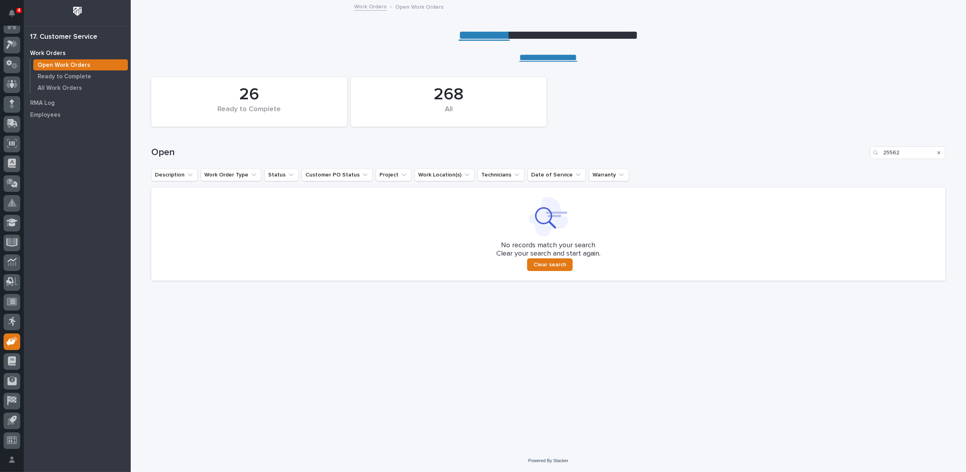
drag, startPoint x: 937, startPoint y: 151, endPoint x: 777, endPoint y: 81, distance: 174.6
click at [938, 151] on icon "Search" at bounding box center [938, 152] width 3 height 5
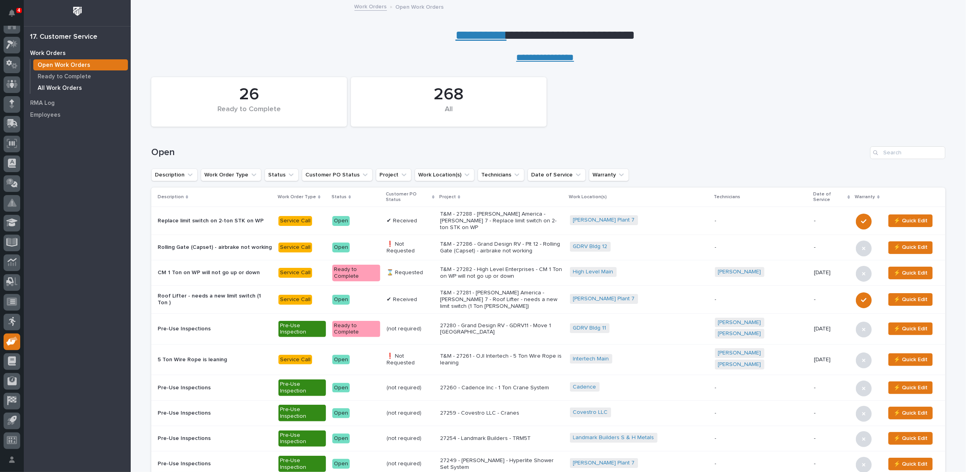
click at [68, 89] on p "All Work Orders" at bounding box center [60, 88] width 44 height 7
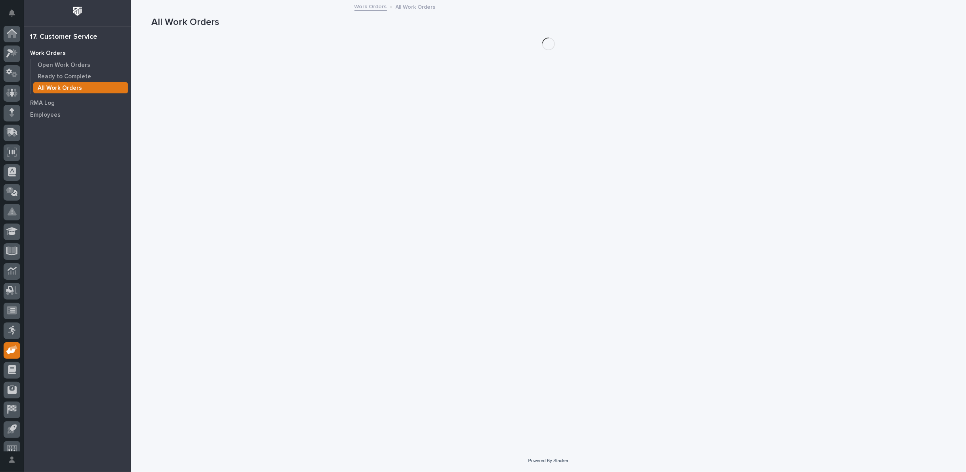
scroll to position [9, 0]
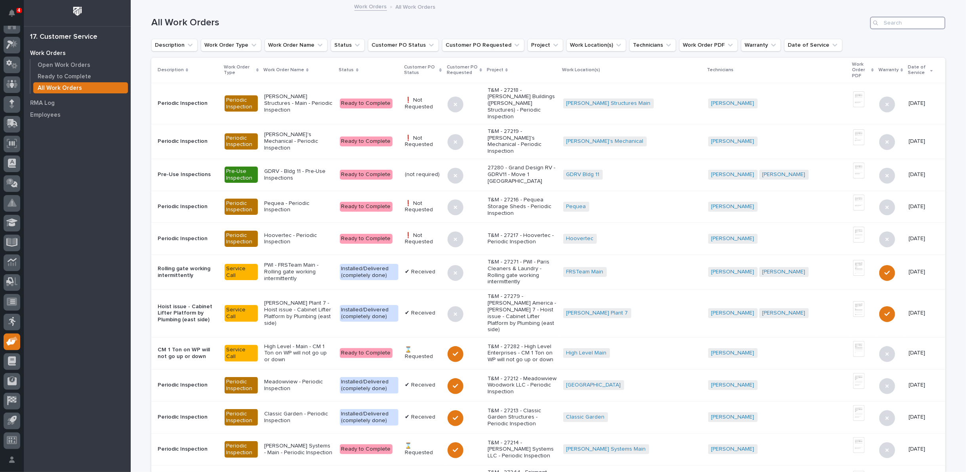
click at [892, 28] on input "Search" at bounding box center [907, 23] width 75 height 13
click at [892, 26] on input "Search" at bounding box center [907, 23] width 75 height 13
type input "27109"
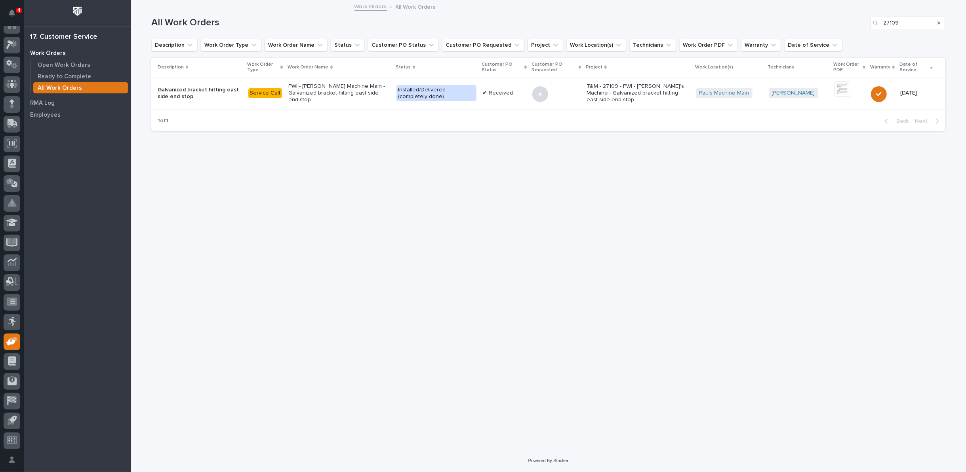
click at [372, 96] on p "PWI - [PERSON_NAME] Machine Main - Galvanized bracket hitting east side end stop" at bounding box center [339, 93] width 102 height 20
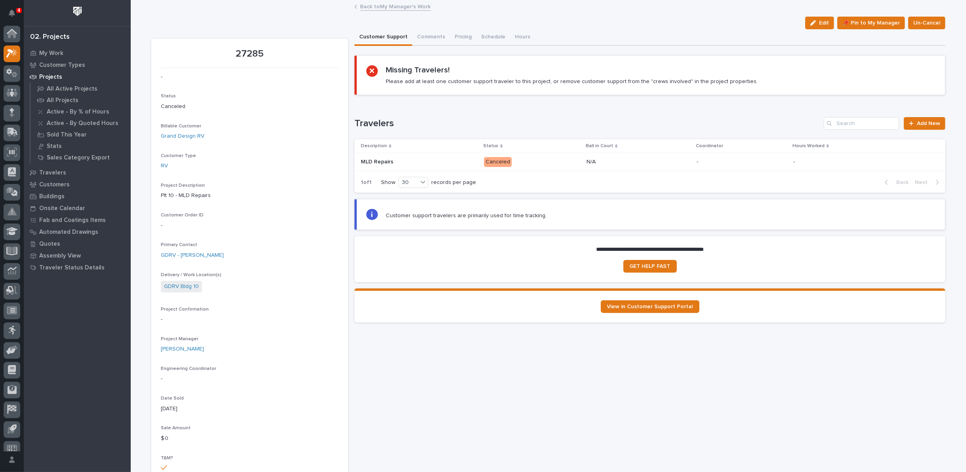
scroll to position [9, 0]
click at [57, 52] on p "My Work" at bounding box center [51, 53] width 24 height 7
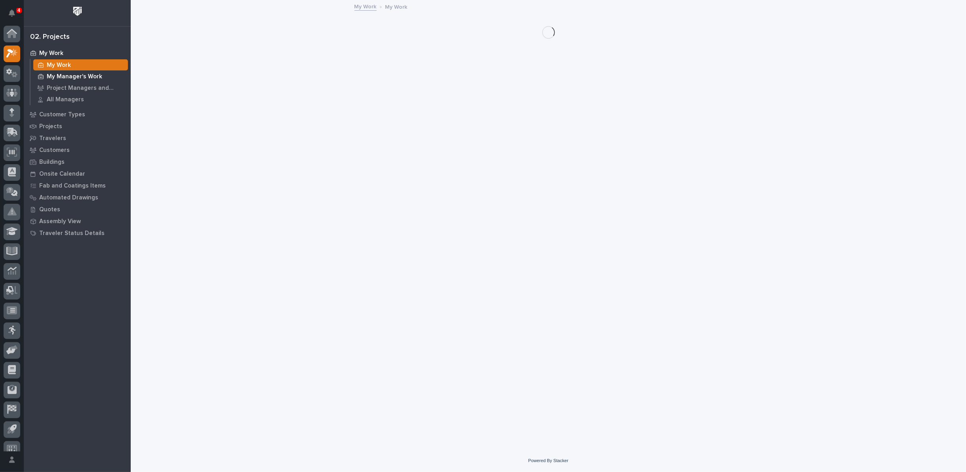
scroll to position [9, 0]
click at [64, 77] on p "My Manager's Work" at bounding box center [74, 76] width 55 height 7
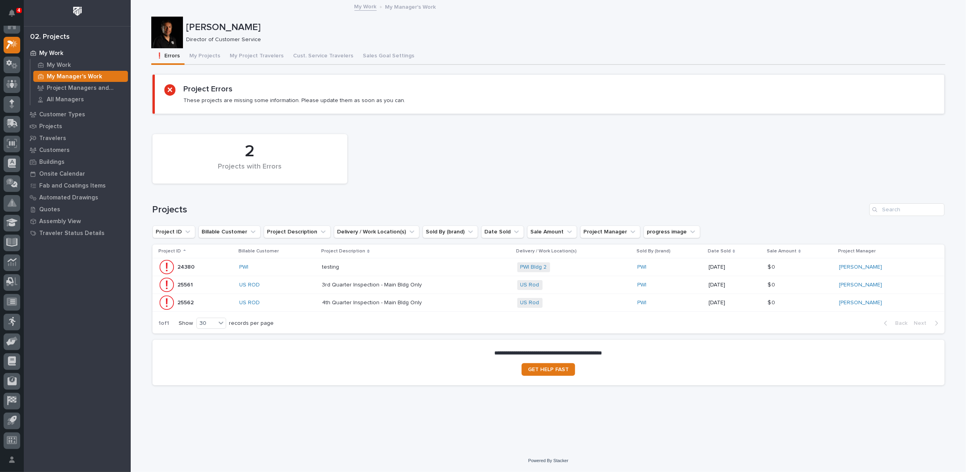
click at [372, 286] on p "3rd Quarter Inspection - Main Bldg Only" at bounding box center [372, 284] width 101 height 8
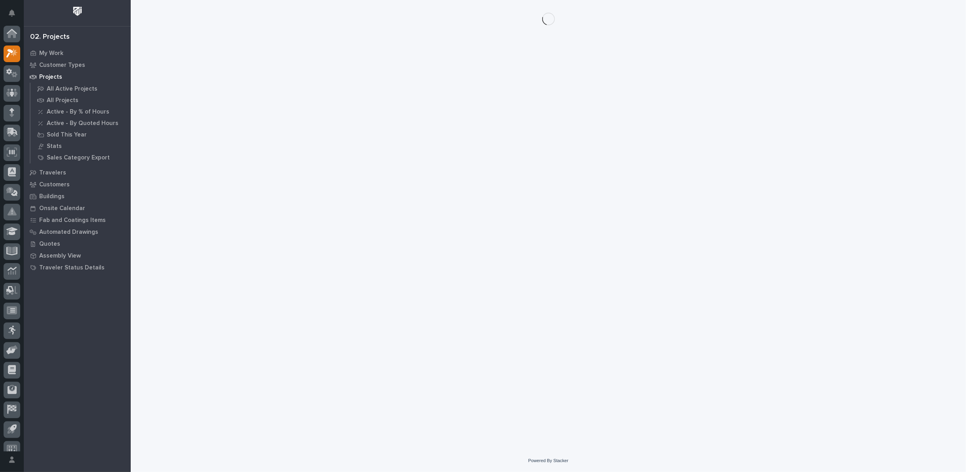
scroll to position [9, 0]
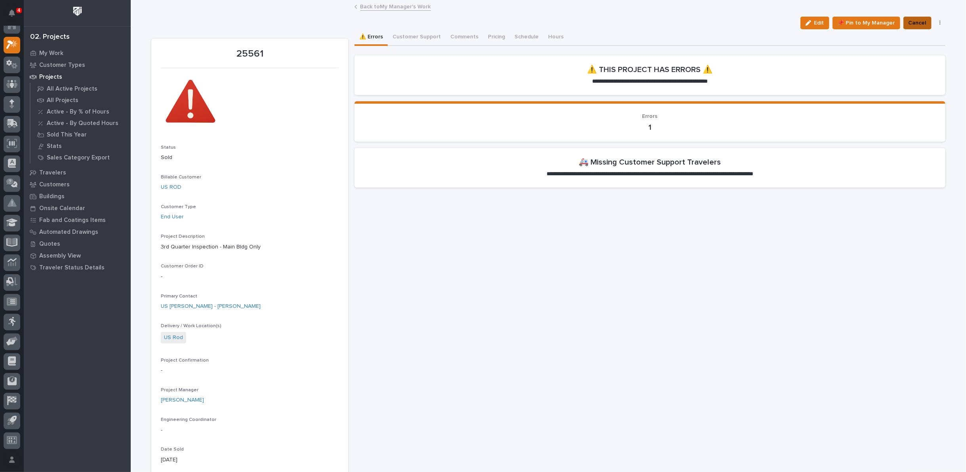
click at [914, 25] on span "Cancel" at bounding box center [917, 23] width 18 height 10
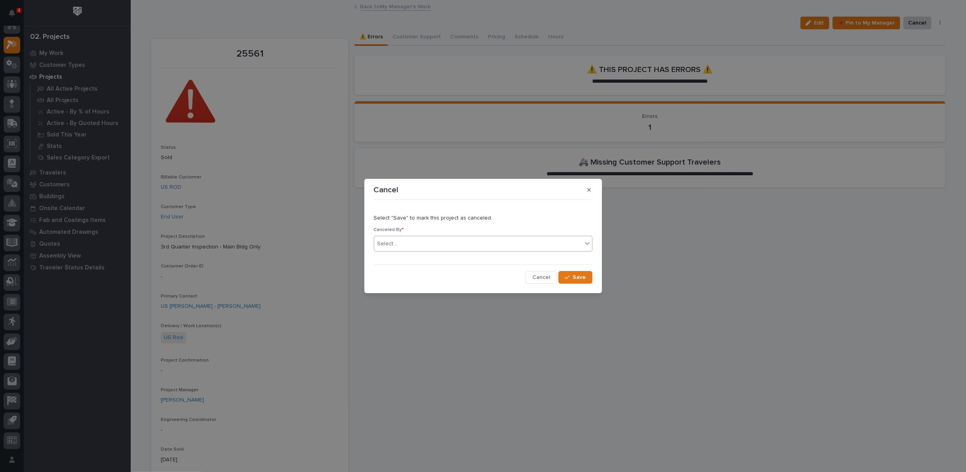
click at [531, 244] on div "Select..." at bounding box center [478, 244] width 208 height 13
type input "*****"
click at [518, 259] on div "Jodie Malstaff" at bounding box center [483, 259] width 218 height 14
click at [572, 277] on div "button" at bounding box center [569, 278] width 8 height 6
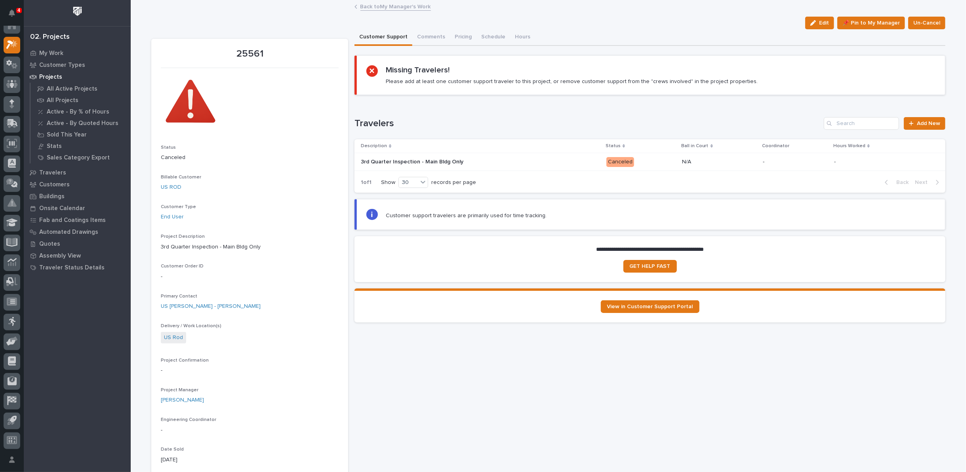
click at [386, 5] on link "Back to My Manager's Work" at bounding box center [395, 6] width 70 height 9
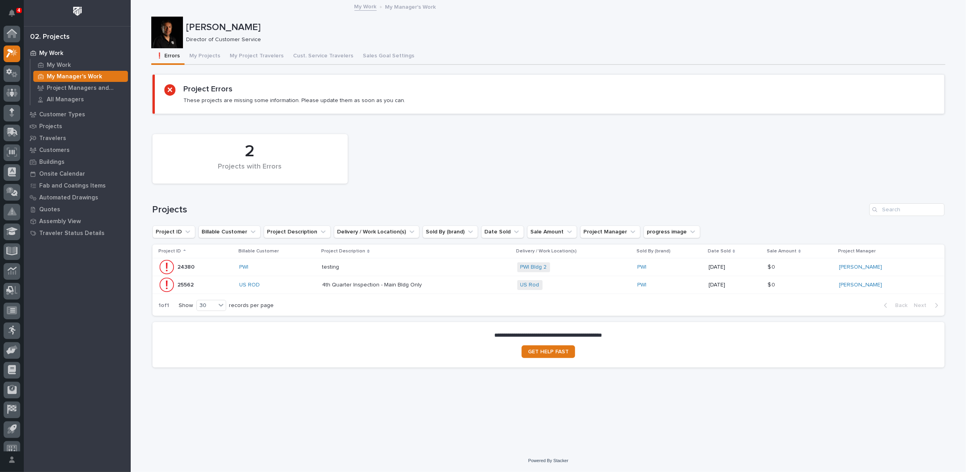
scroll to position [9, 0]
click at [380, 284] on p "4th Quarter Inspection - Main Bldg Only" at bounding box center [372, 284] width 101 height 8
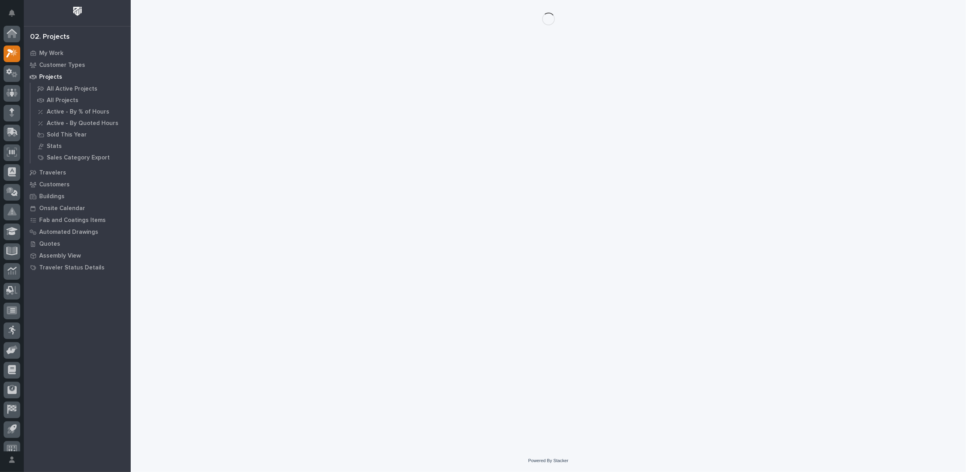
scroll to position [9, 0]
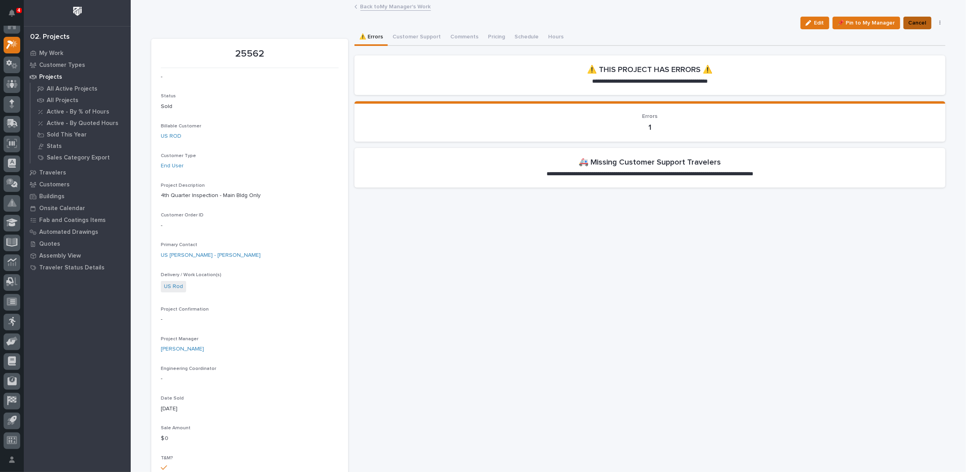
click at [911, 22] on span "Cancel" at bounding box center [917, 23] width 18 height 10
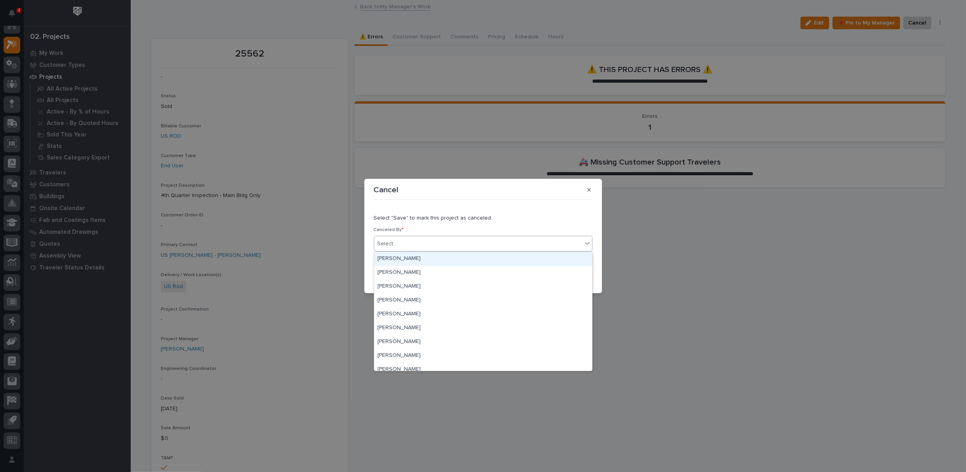
click at [454, 245] on div "Select..." at bounding box center [478, 244] width 208 height 13
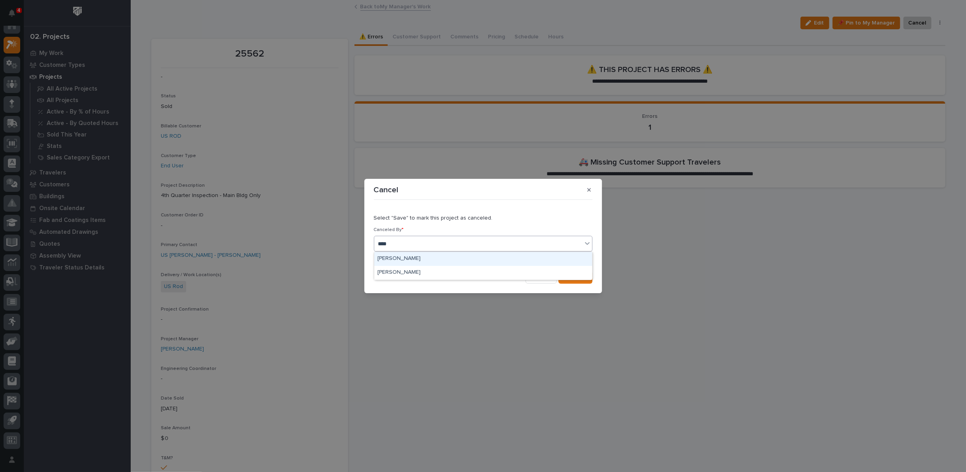
type input "*****"
click at [470, 255] on div "Jodie Malstaff" at bounding box center [483, 259] width 218 height 14
click at [573, 278] on div "button" at bounding box center [569, 278] width 8 height 6
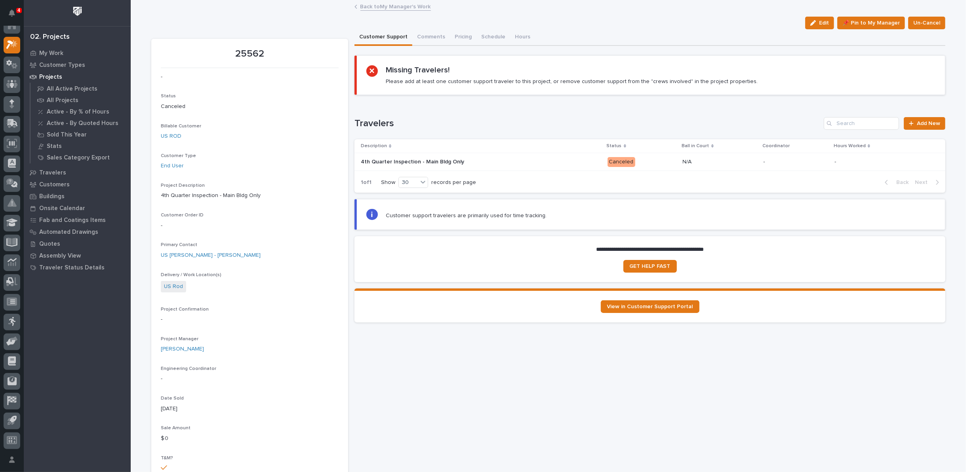
click at [369, 7] on link "Back to My Manager's Work" at bounding box center [395, 6] width 70 height 9
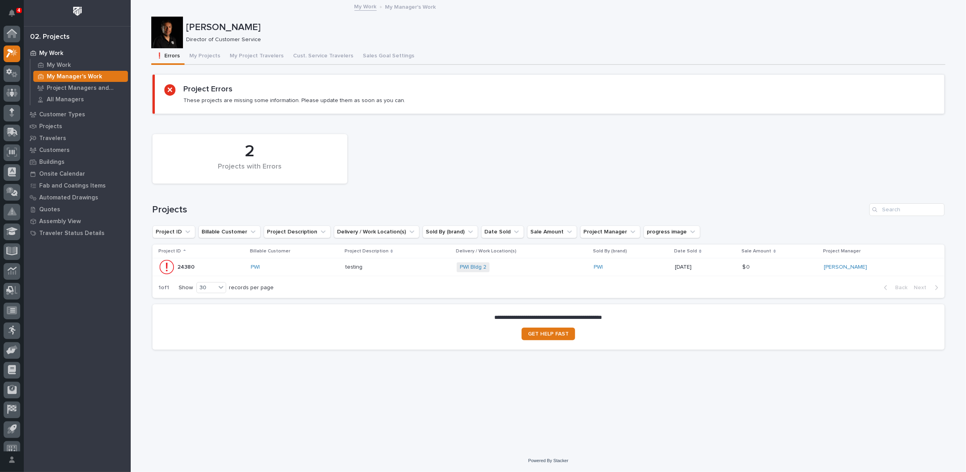
scroll to position [9, 0]
click at [58, 152] on p "Customers" at bounding box center [54, 150] width 30 height 7
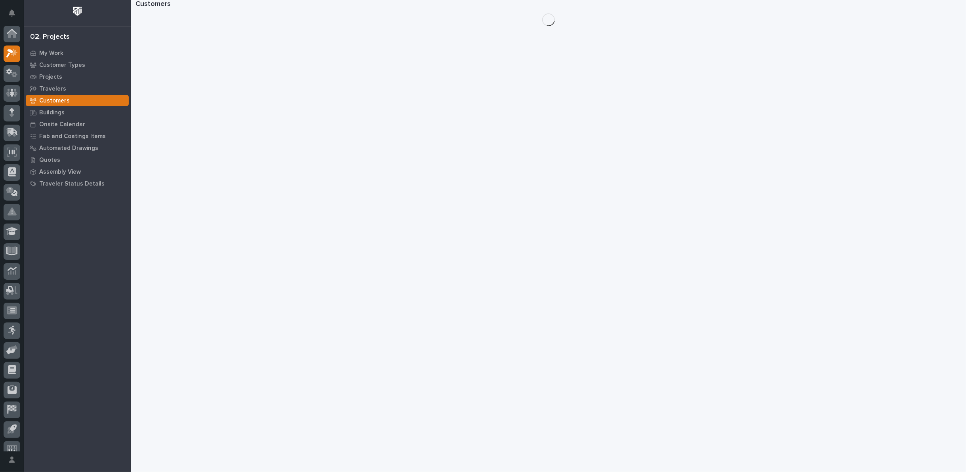
scroll to position [9, 0]
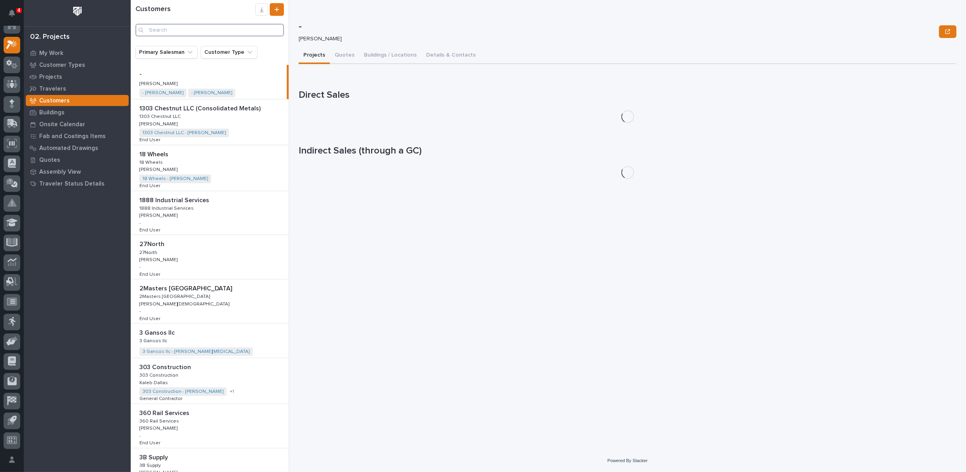
click at [245, 34] on input "Search" at bounding box center [209, 30] width 148 height 13
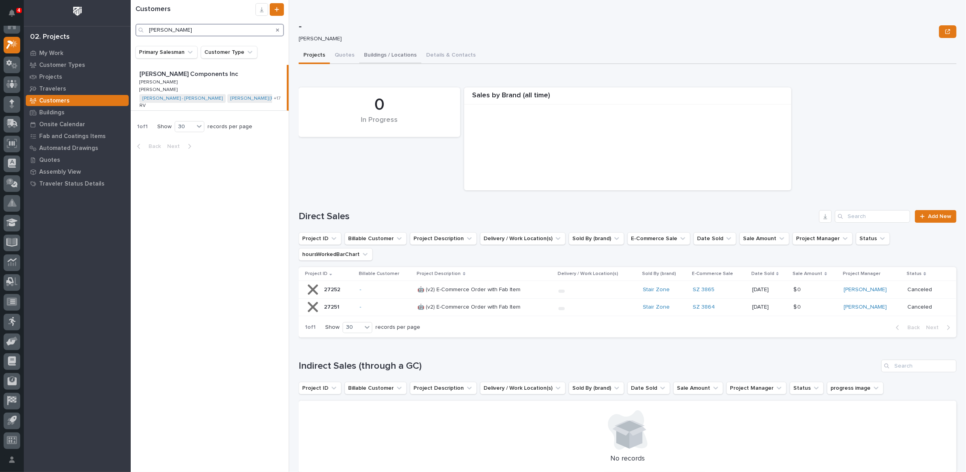
type input "LIPPERT"
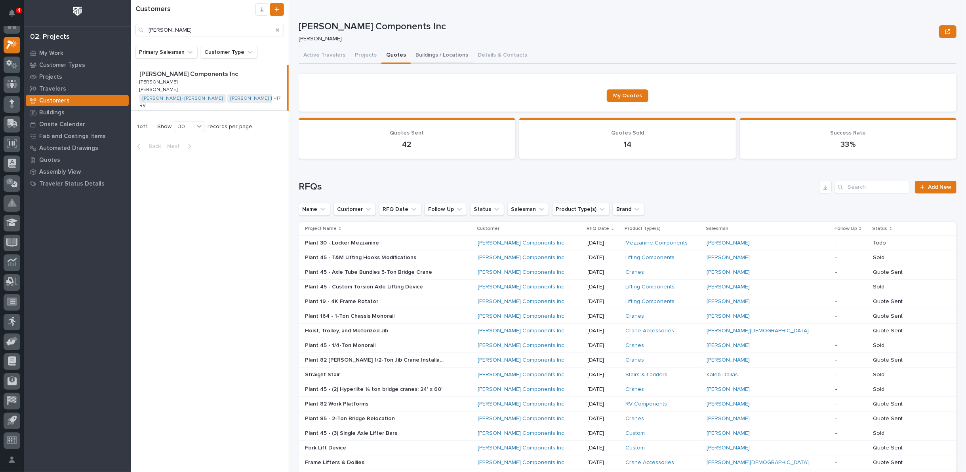
click at [425, 58] on button "Buildings / Locations" at bounding box center [442, 56] width 62 height 17
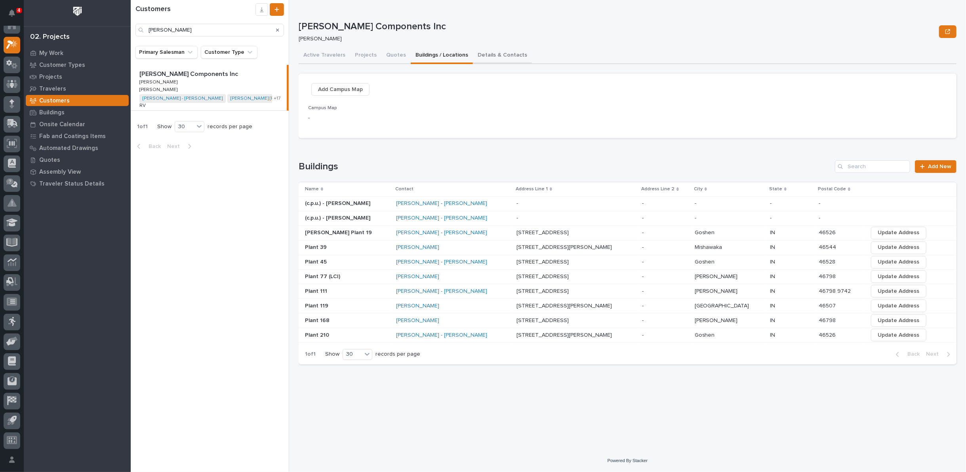
click at [492, 56] on button "Details & Contacts" at bounding box center [502, 56] width 59 height 17
